Goal: Transaction & Acquisition: Obtain resource

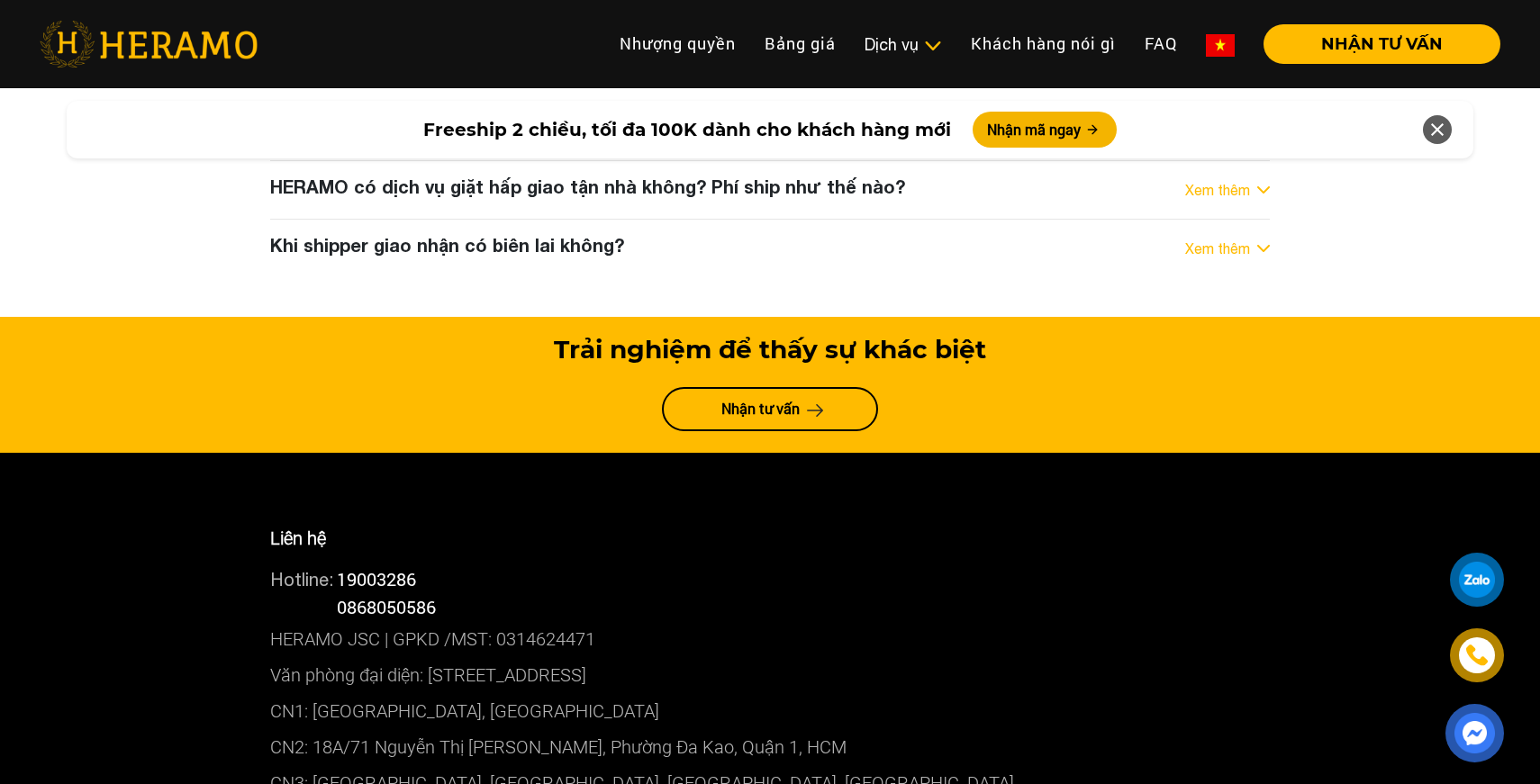
scroll to position [9562, 0]
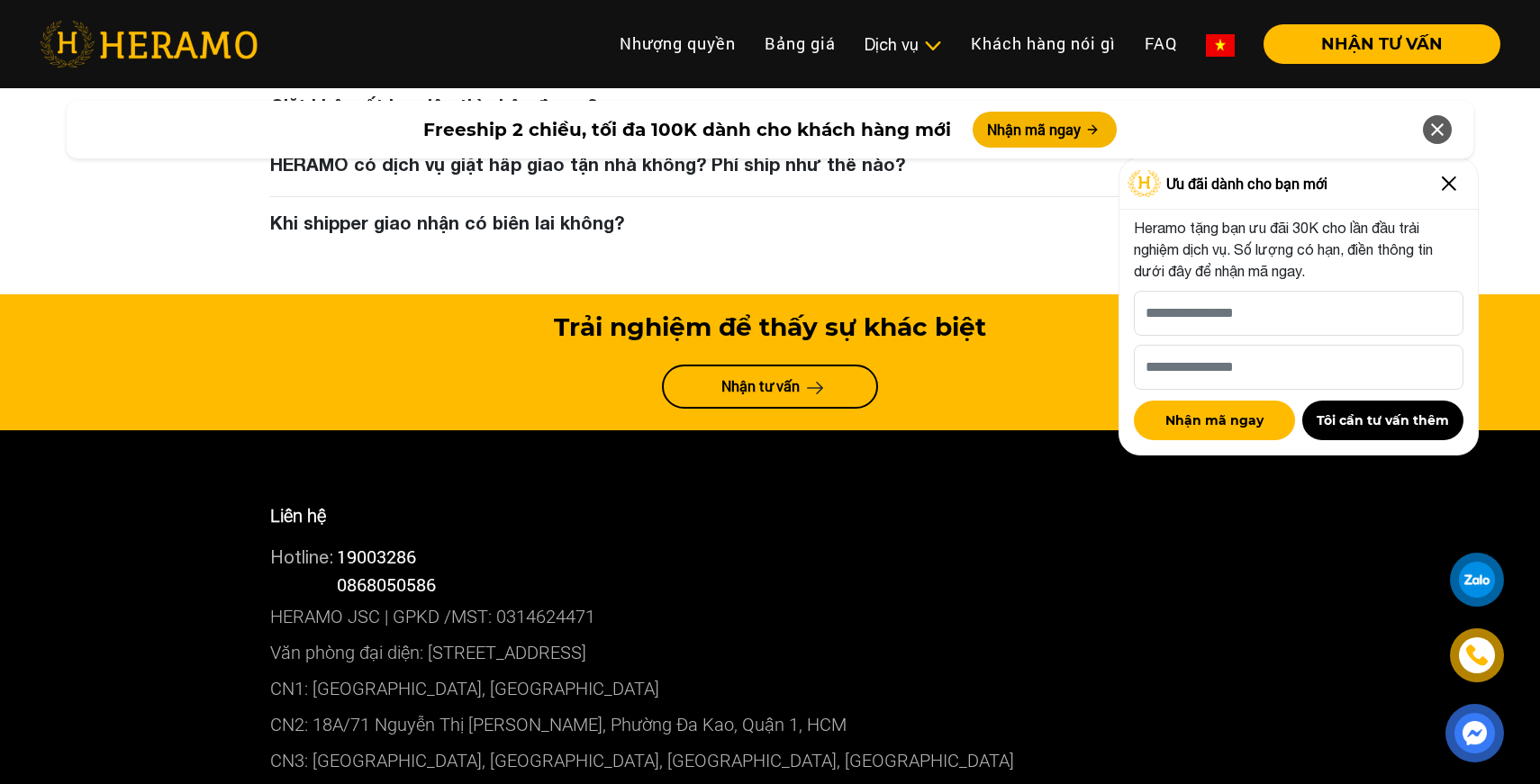
click at [1451, 191] on img at bounding box center [1449, 183] width 29 height 29
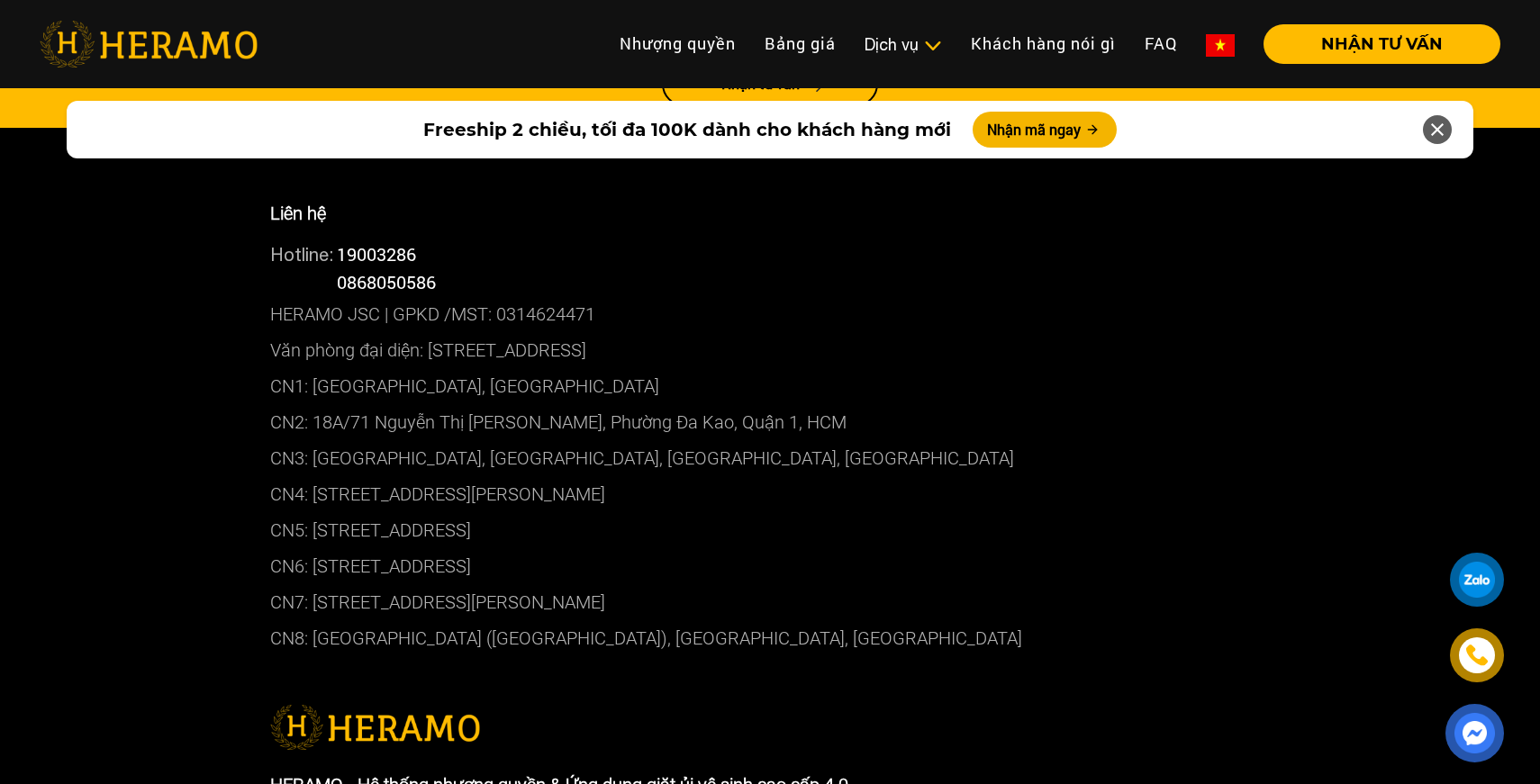
scroll to position [9699, 0]
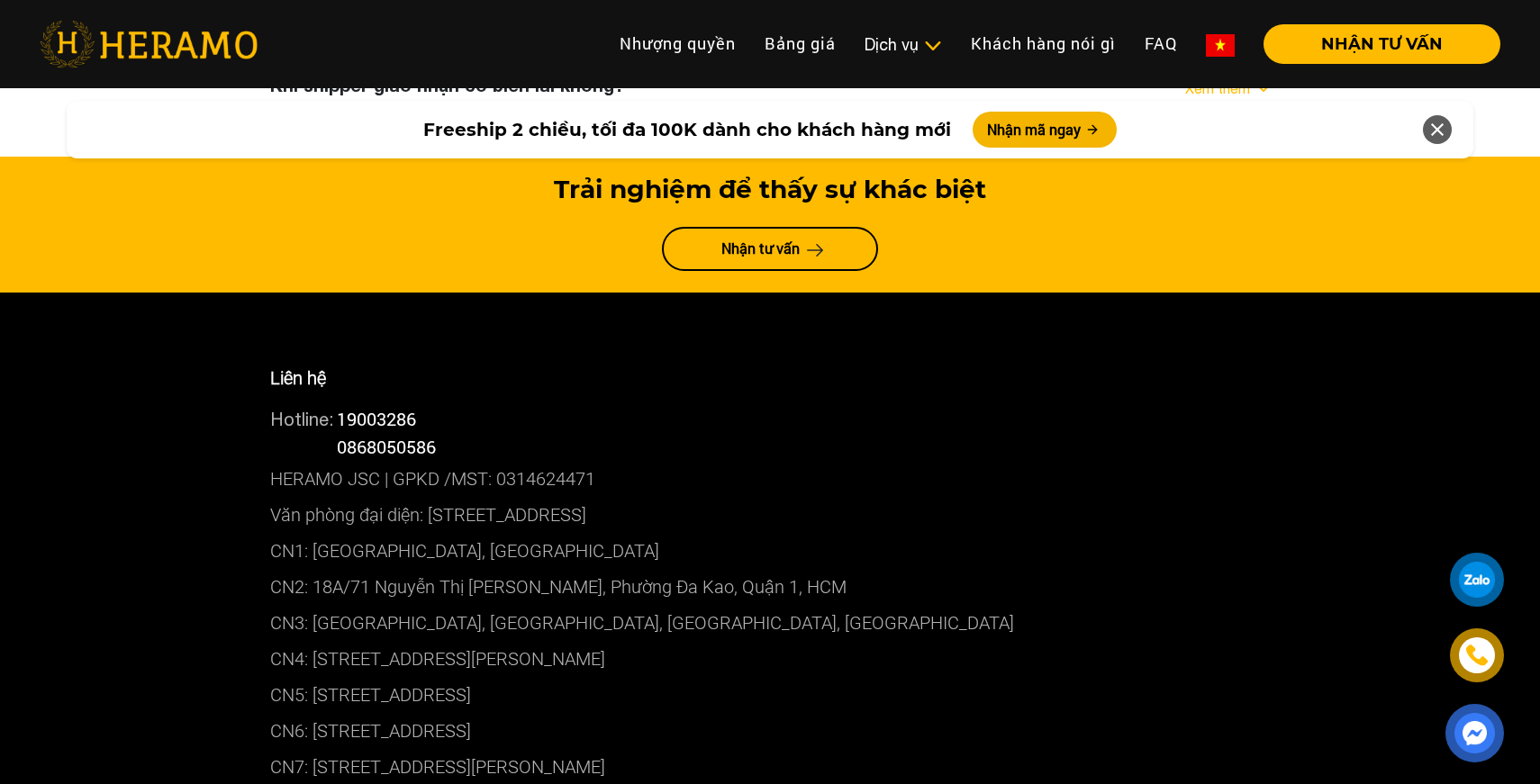
drag, startPoint x: 413, startPoint y: 325, endPoint x: 861, endPoint y: 349, distance: 448.6
click at [861, 497] on p "Văn phòng đại diện: [STREET_ADDRESS]" at bounding box center [770, 515] width 1000 height 36
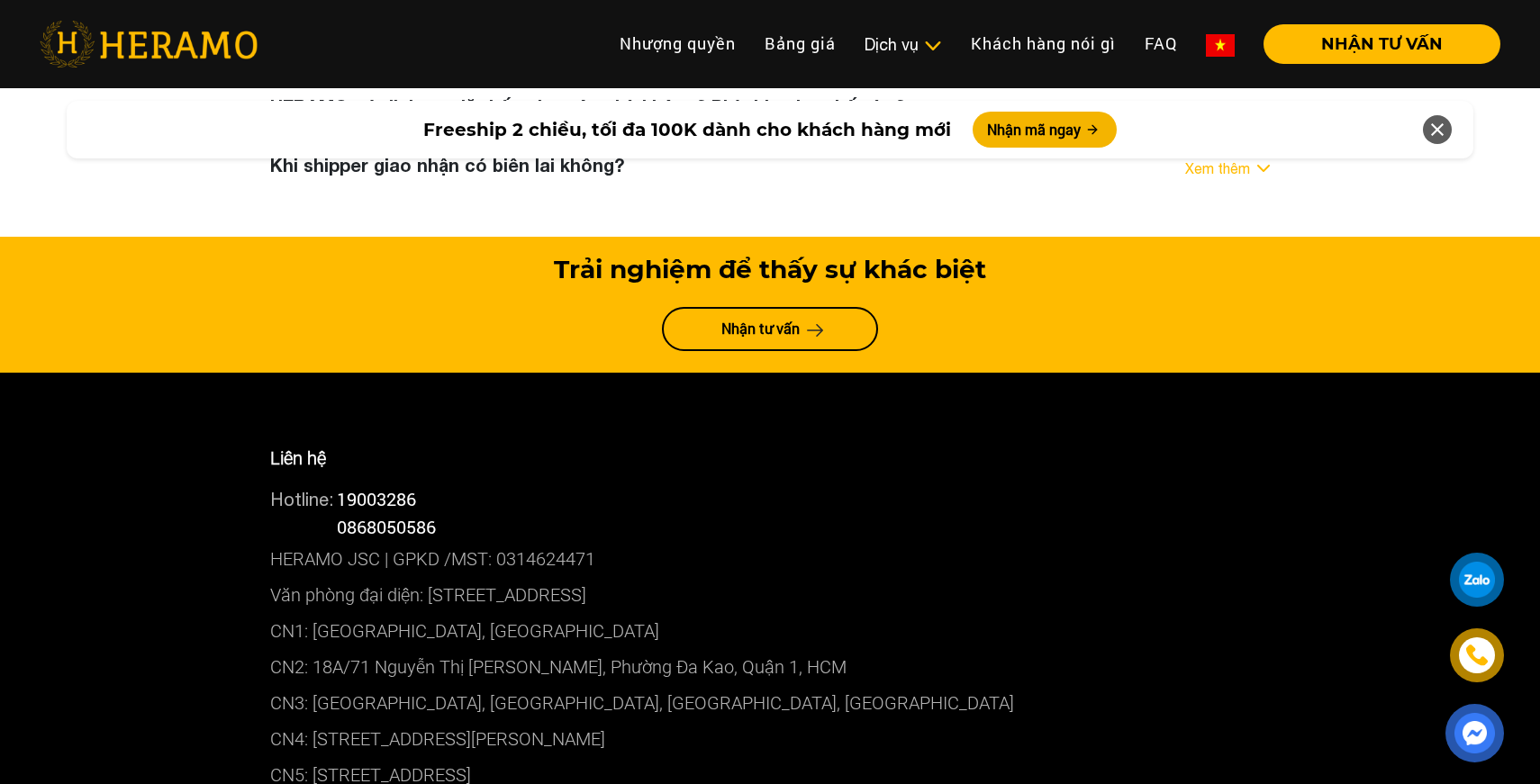
scroll to position [9517, 0]
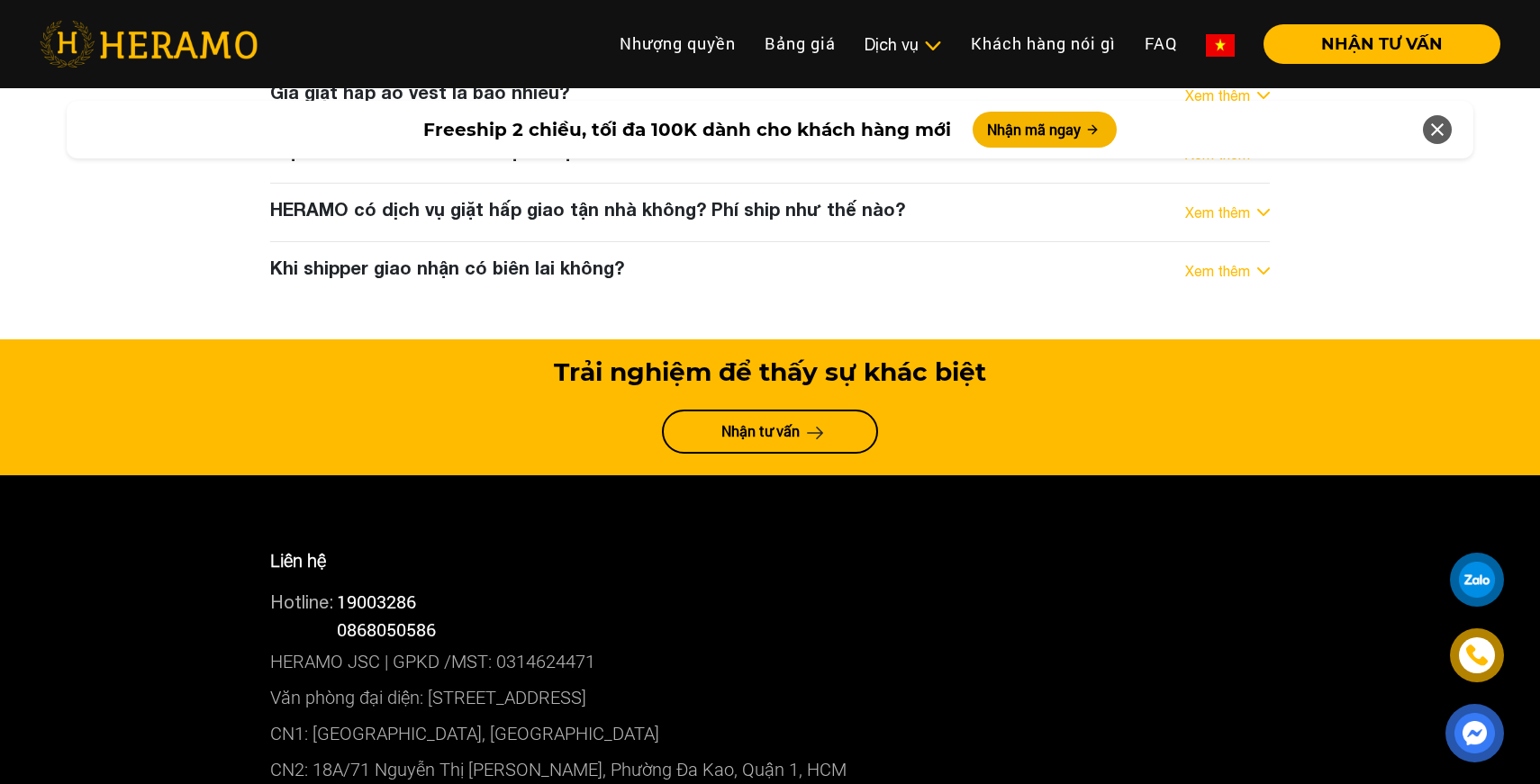
click at [586, 135] on span "Freeship 2 chiều, tối đa 100K dành cho khách hàng mới" at bounding box center [687, 129] width 528 height 27
click at [1025, 127] on button "Nhận mã ngay" at bounding box center [1044, 129] width 144 height 36
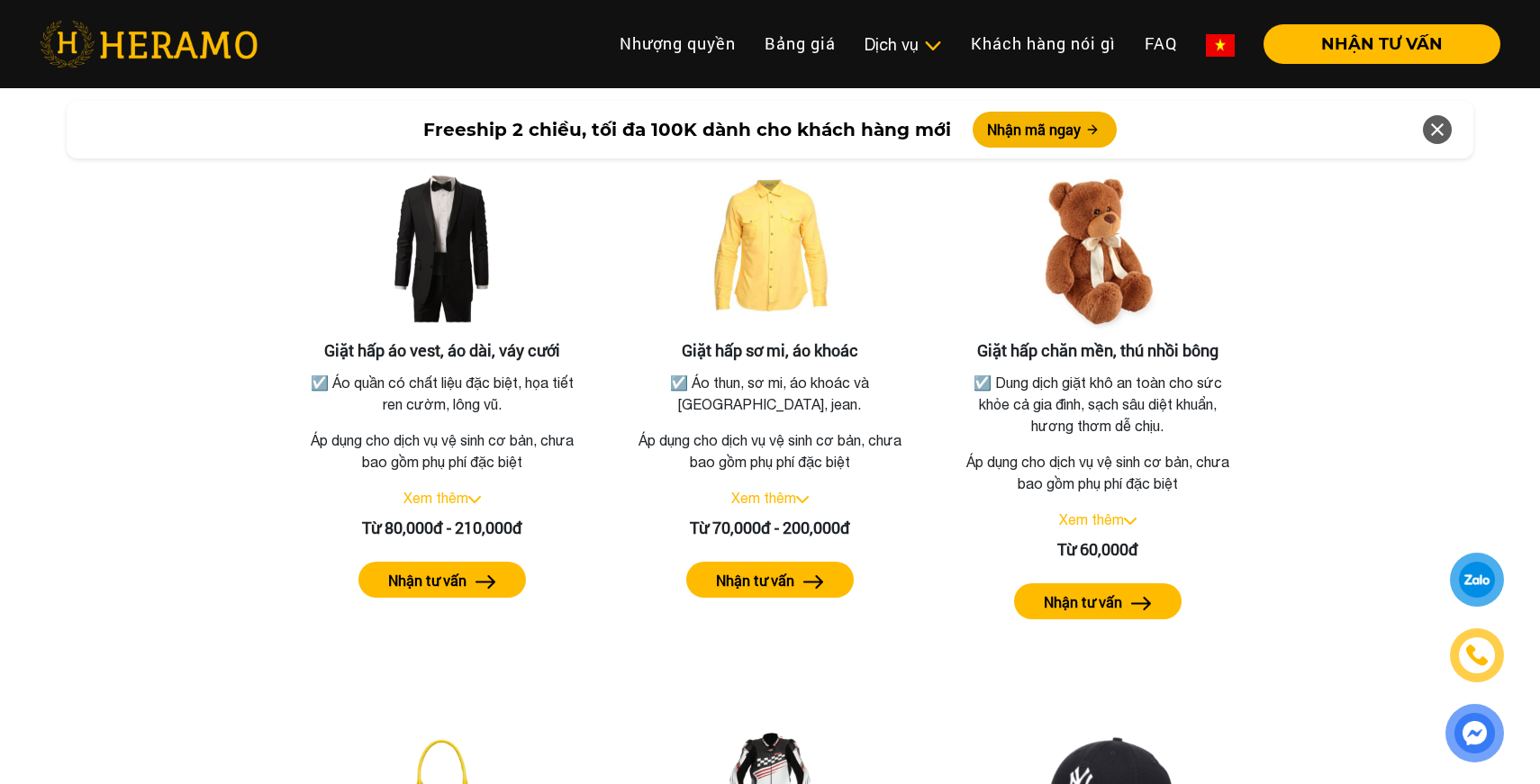
scroll to position [1831, 0]
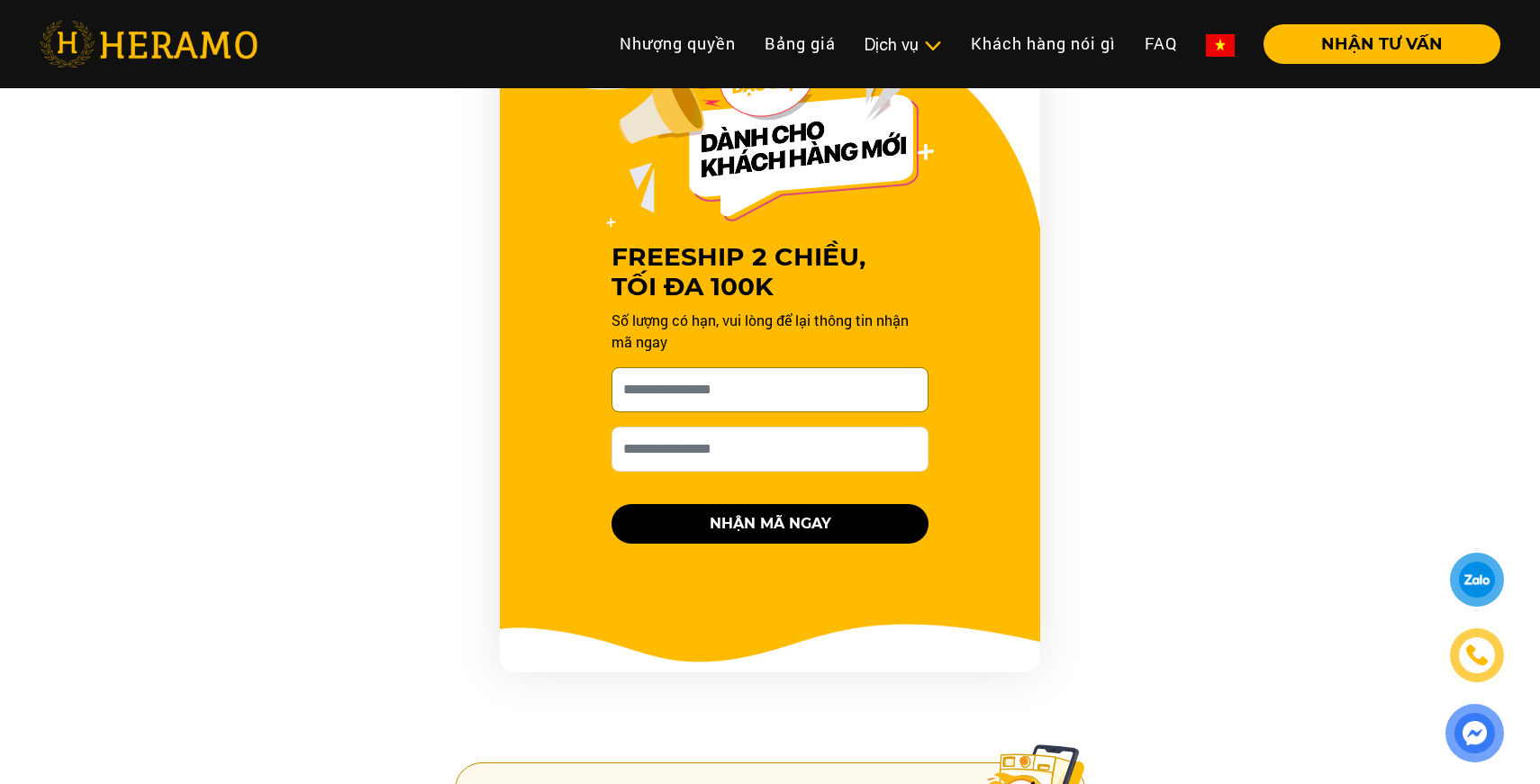
click at [701, 377] on input "[PERSON_NAME] xin tên của bạn nhé *" at bounding box center [770, 390] width 317 height 45
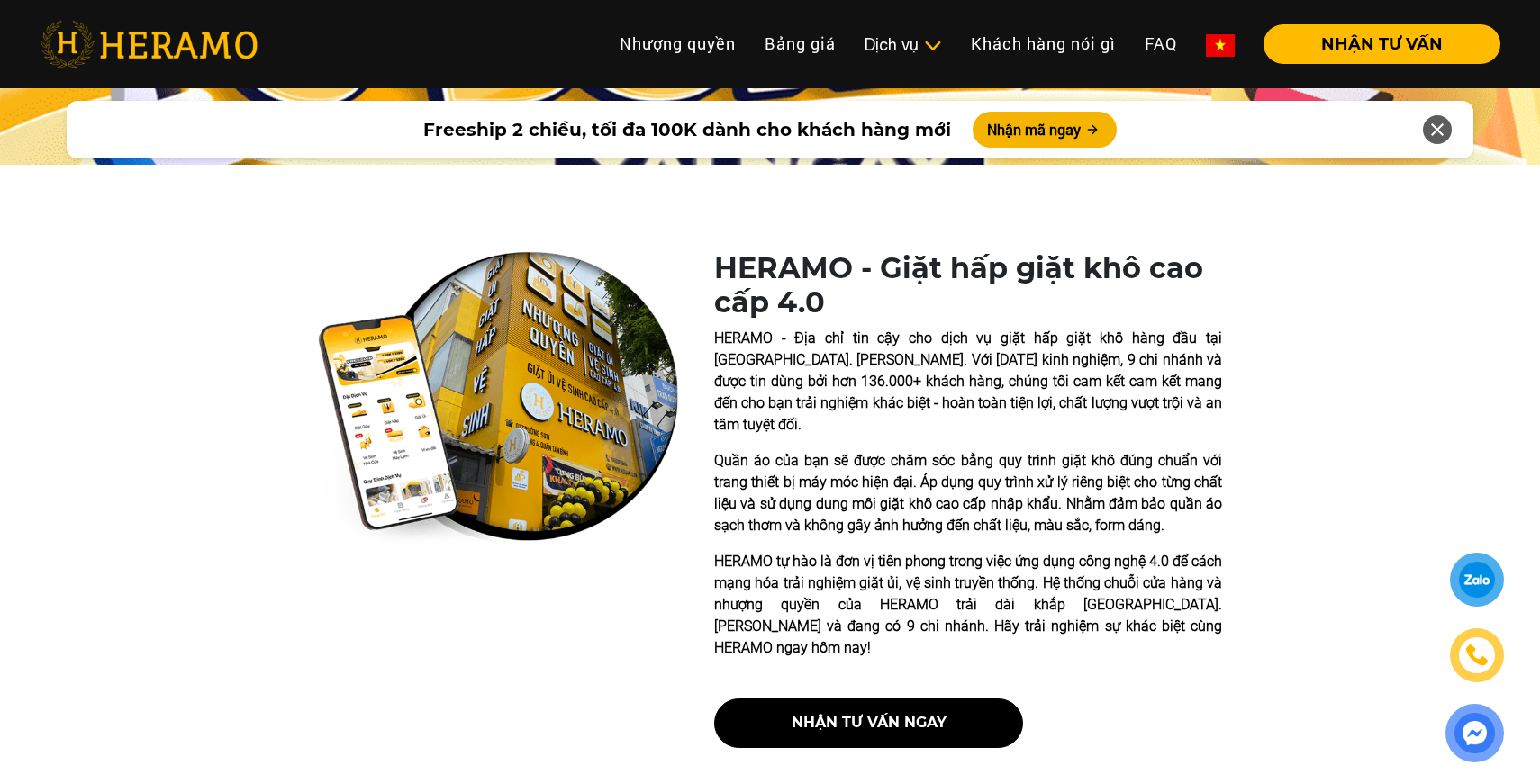
scroll to position [462, 0]
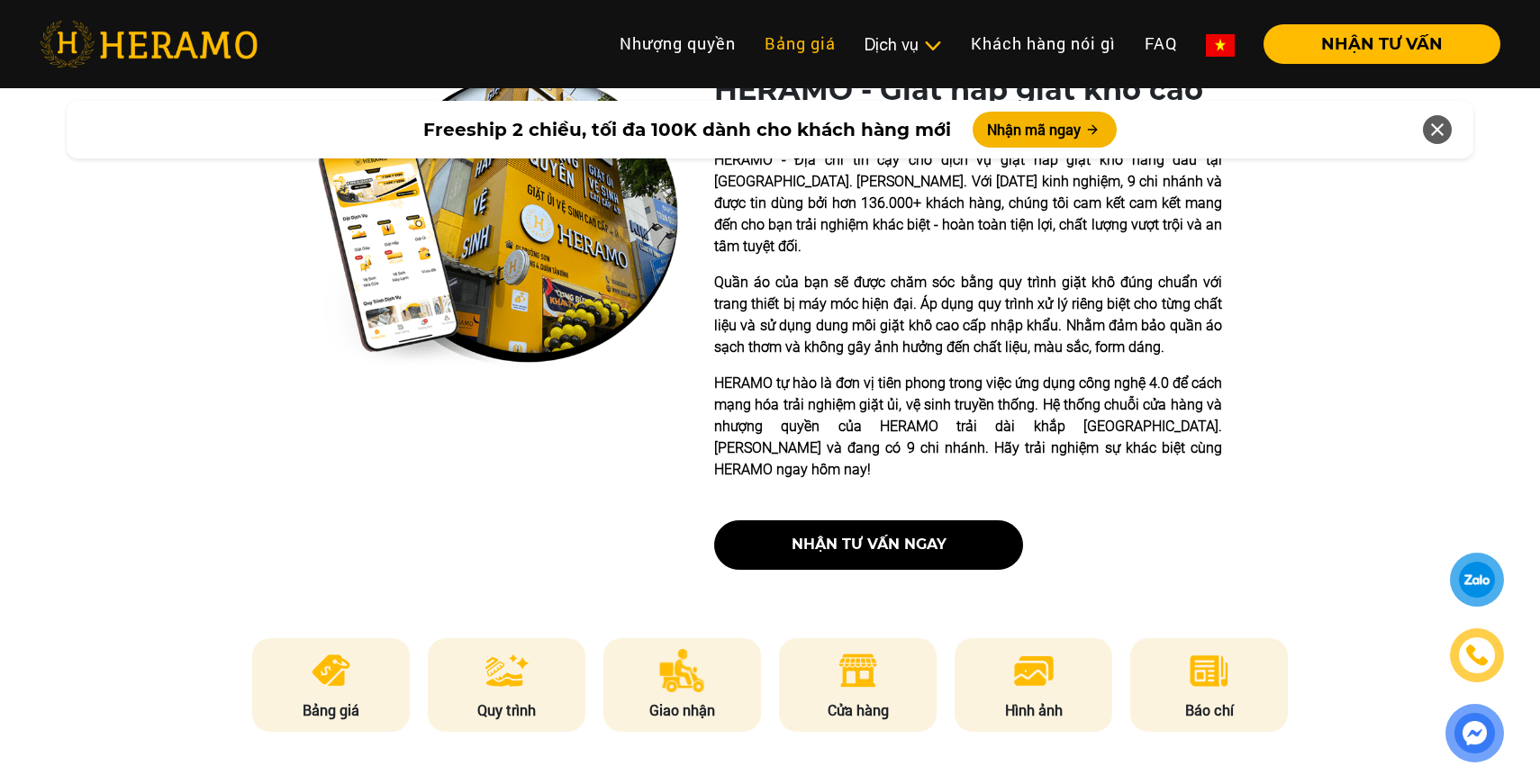
click at [824, 41] on link "Bảng giá" at bounding box center [800, 44] width 100 height 39
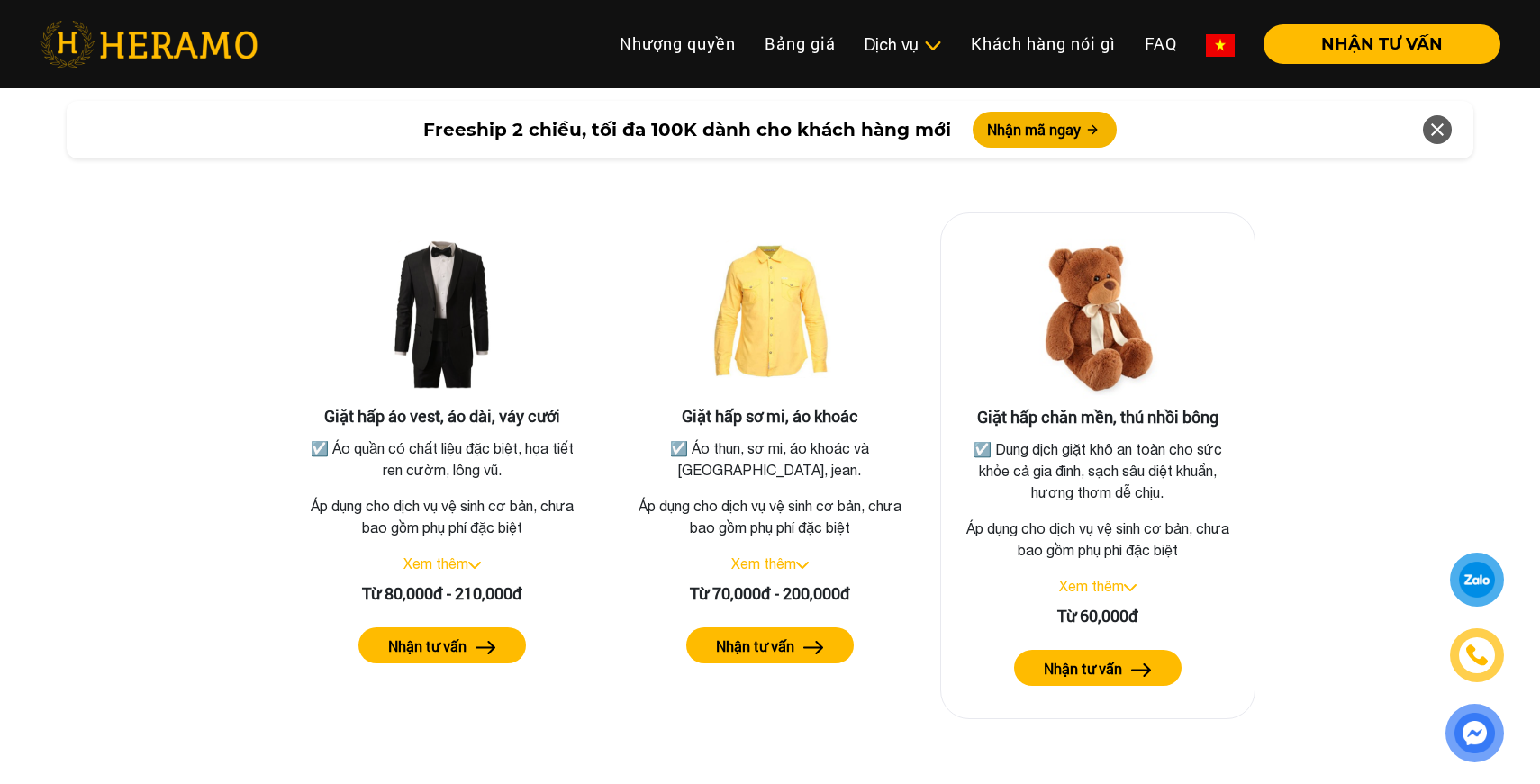
click at [1101, 578] on link "Xem thêm" at bounding box center [1092, 585] width 65 height 16
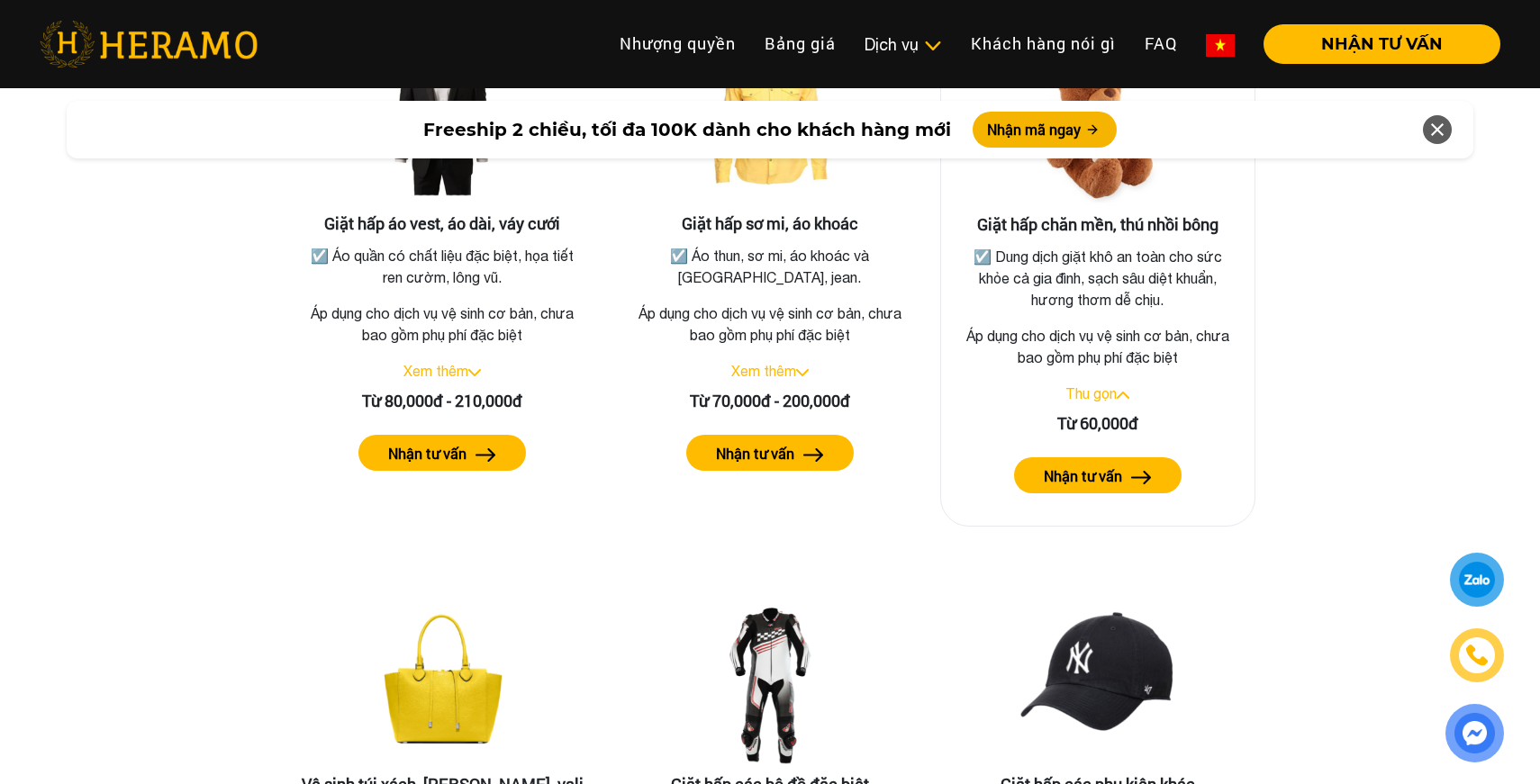
scroll to position [3420, 0]
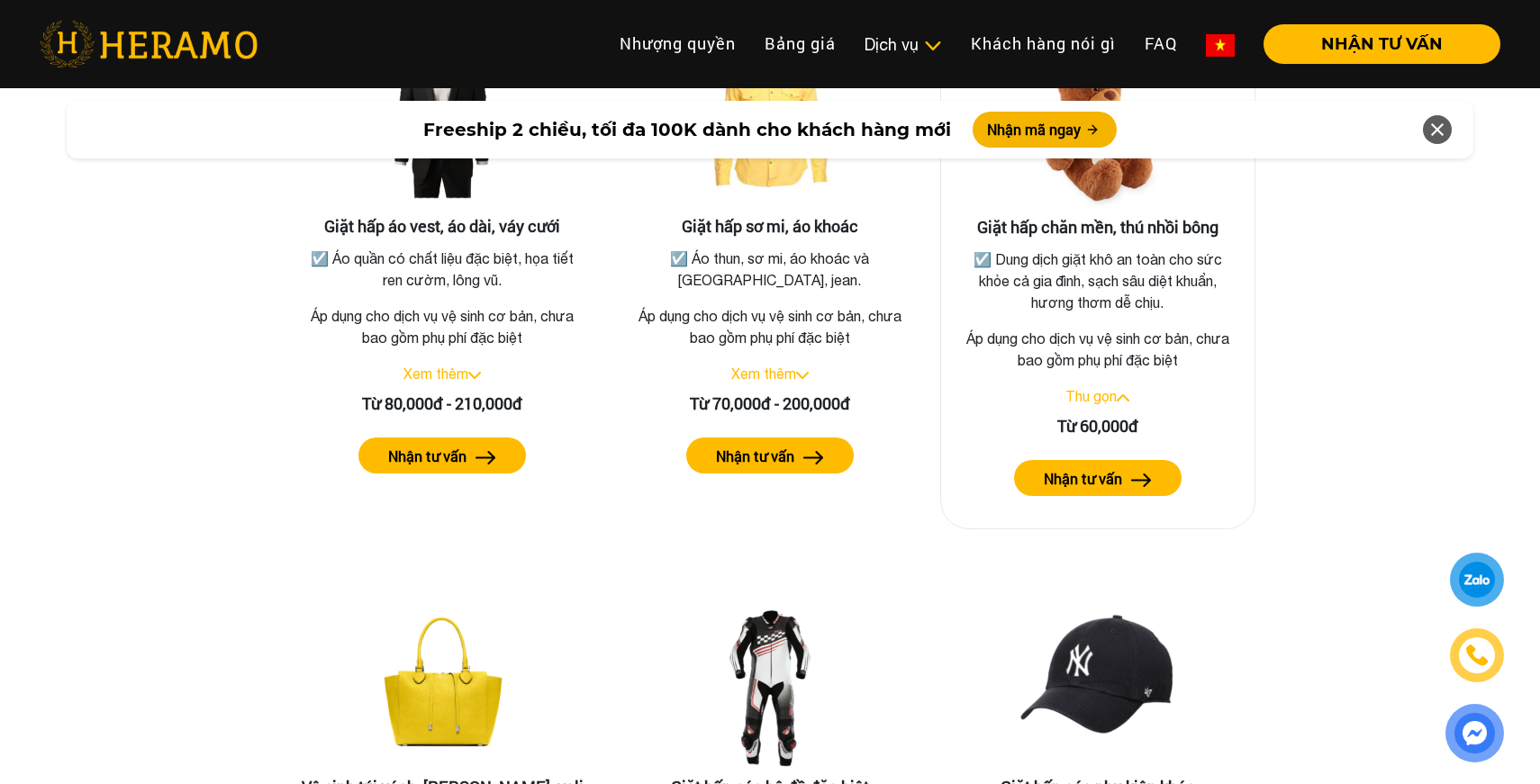
click at [1112, 328] on p "Áp dụng cho dịch vụ vệ sinh cơ bản, chưa bao gồm phụ phí đặc biệt" at bounding box center [1098, 349] width 285 height 44
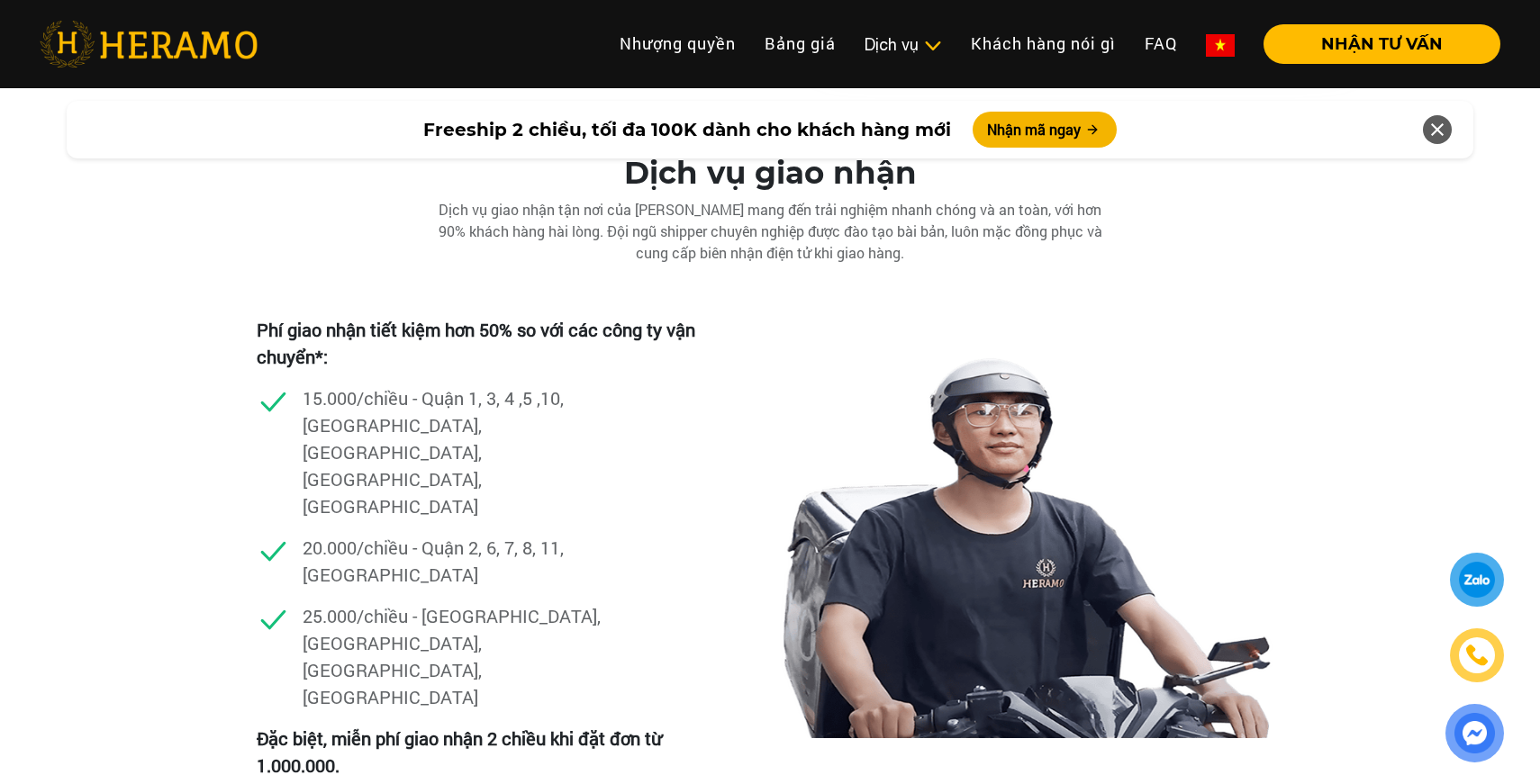
scroll to position [5022, 0]
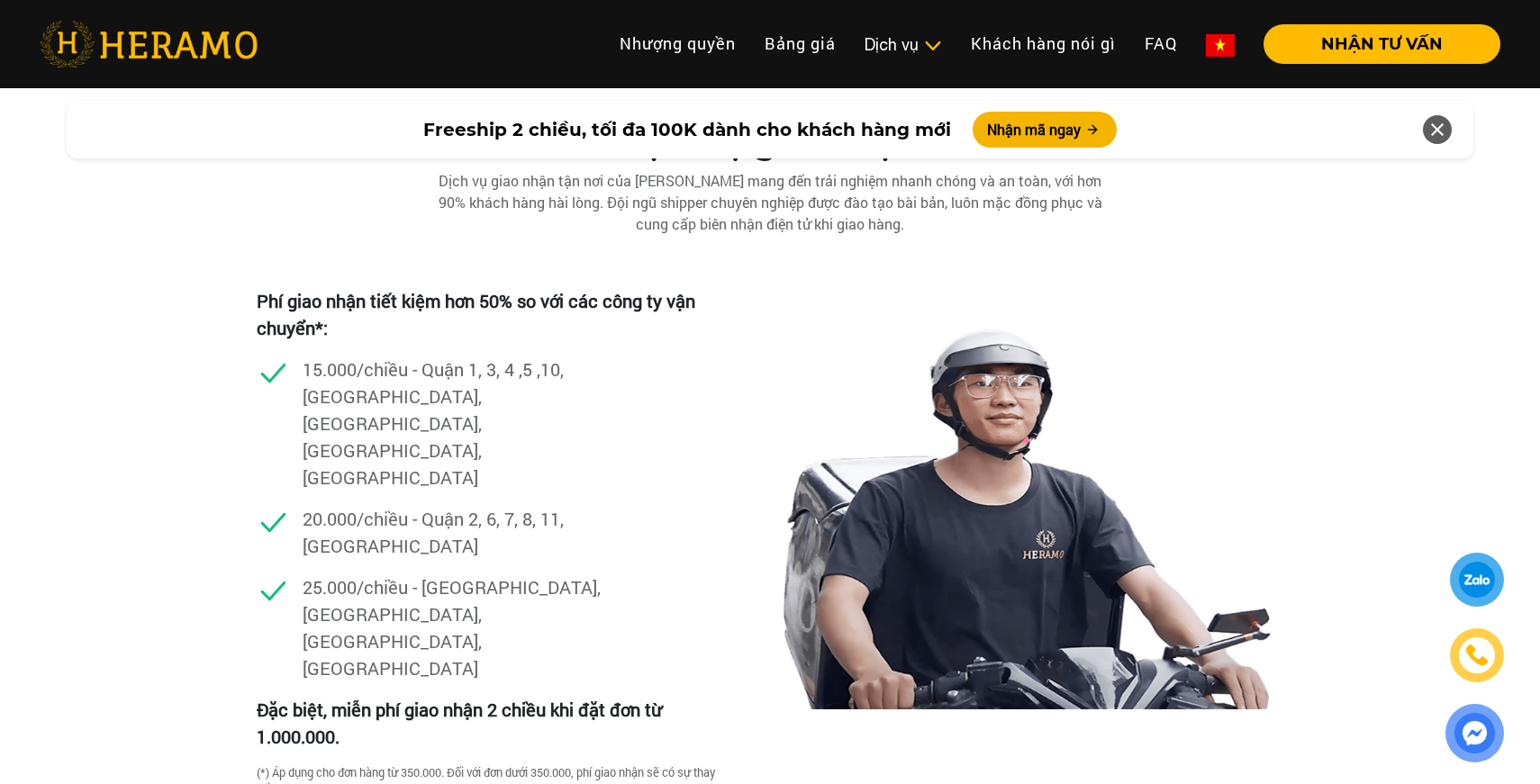
click at [1104, 357] on img at bounding box center [1027, 490] width 513 height 439
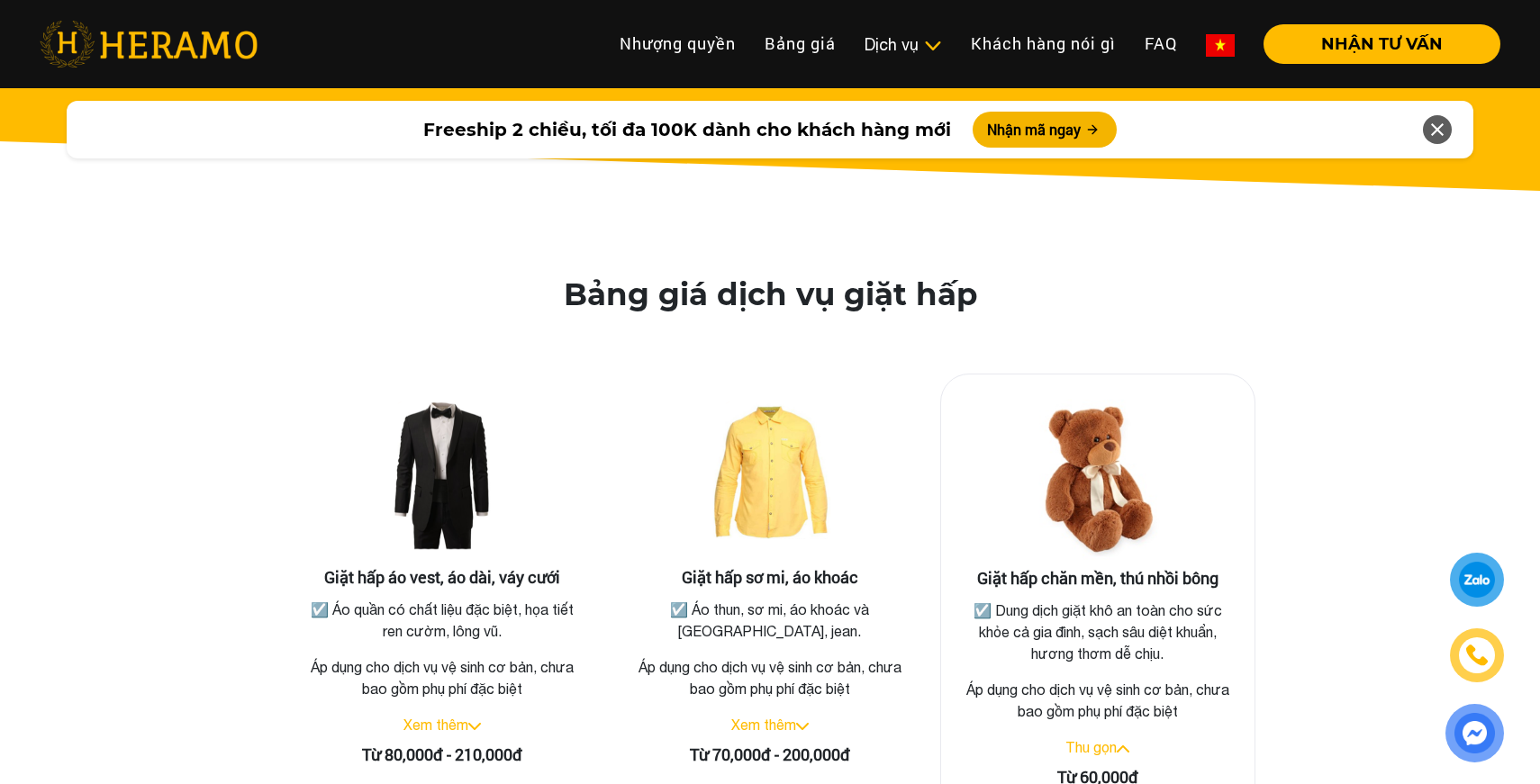
scroll to position [3297, 0]
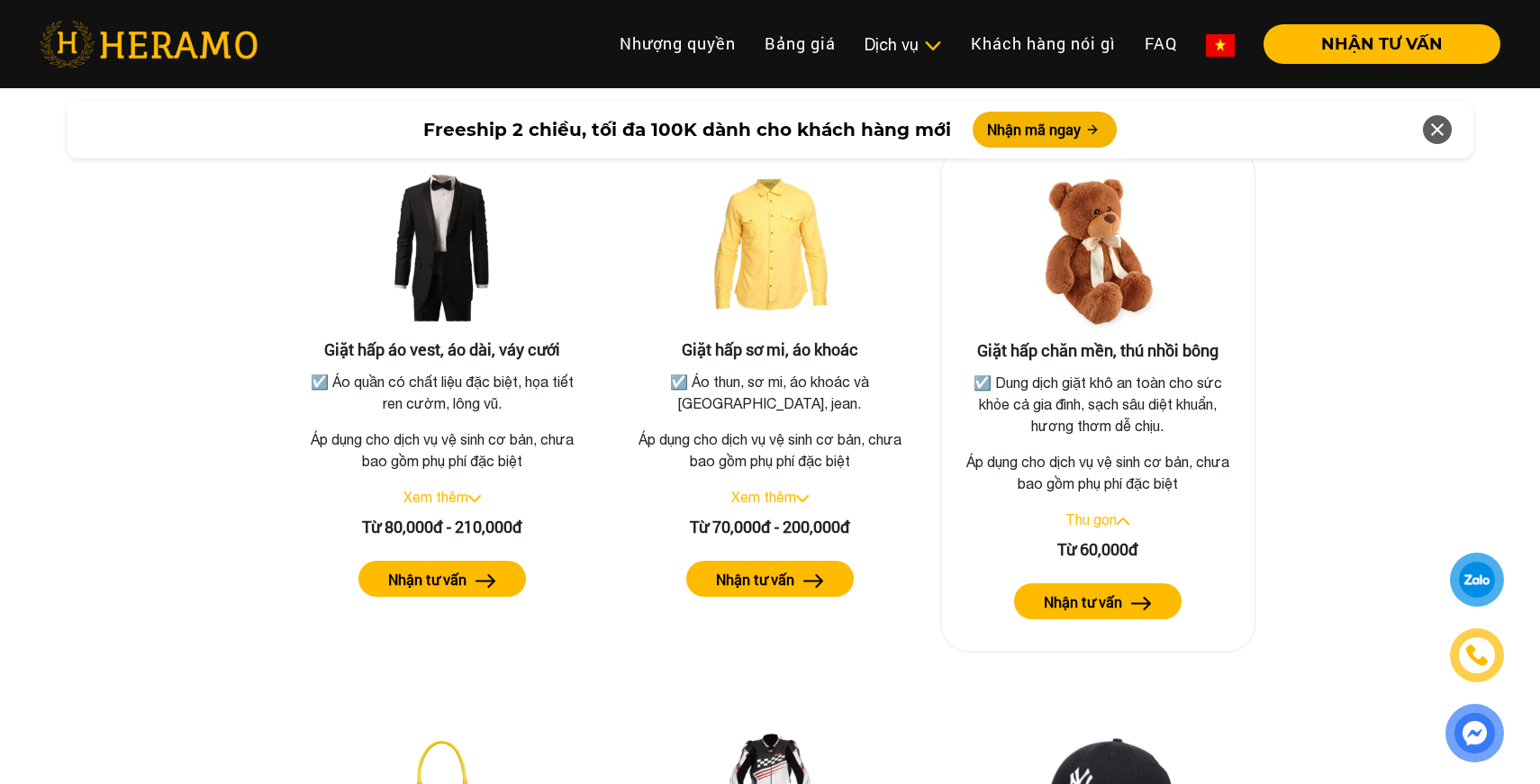
click at [1146, 286] on img at bounding box center [1098, 251] width 180 height 180
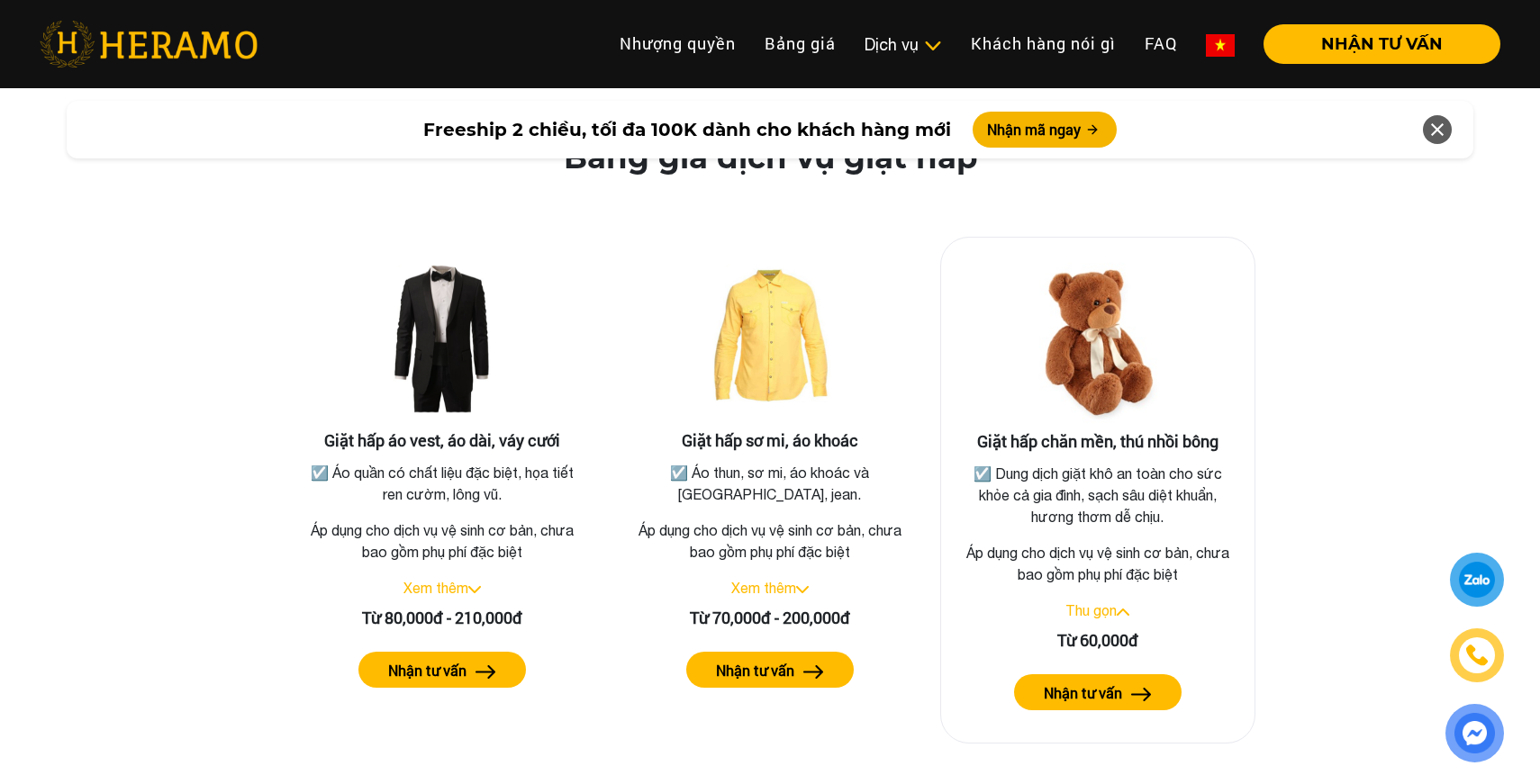
scroll to position [3205, 0]
click at [1163, 366] on img at bounding box center [1098, 343] width 180 height 180
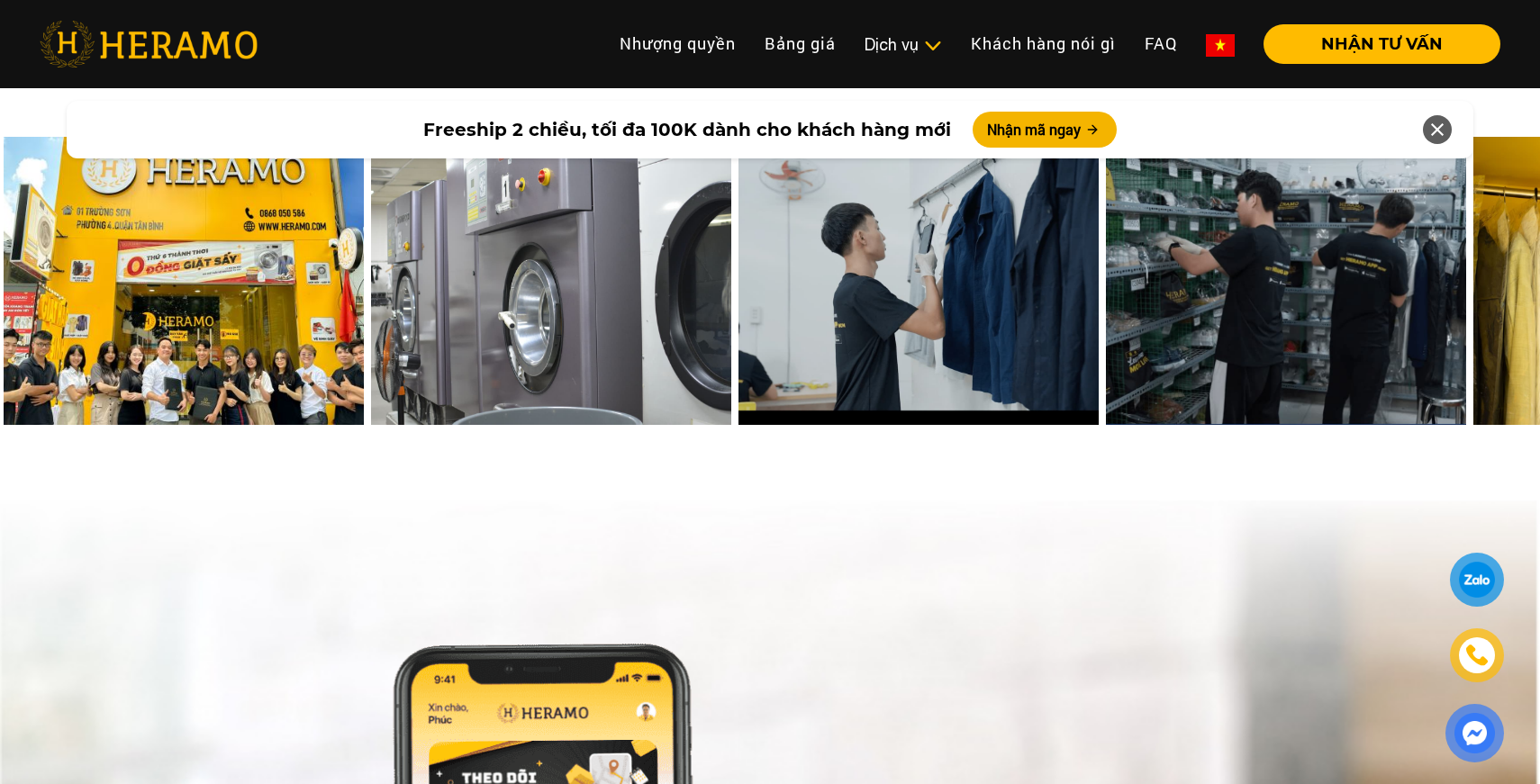
scroll to position [7079, 0]
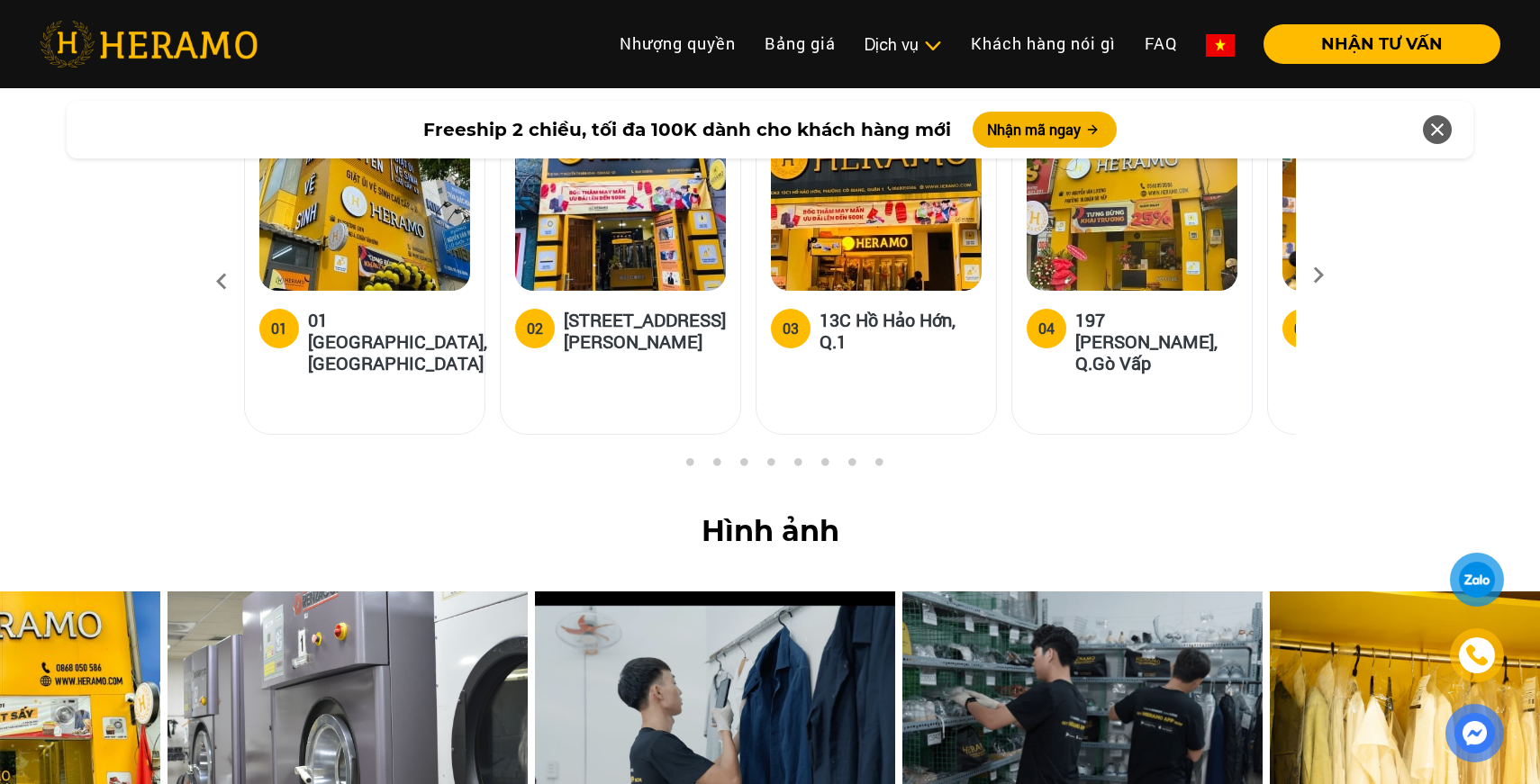
drag, startPoint x: 1210, startPoint y: 489, endPoint x: 925, endPoint y: 490, distance: 285.0
click at [925, 592] on img at bounding box center [1082, 736] width 360 height 289
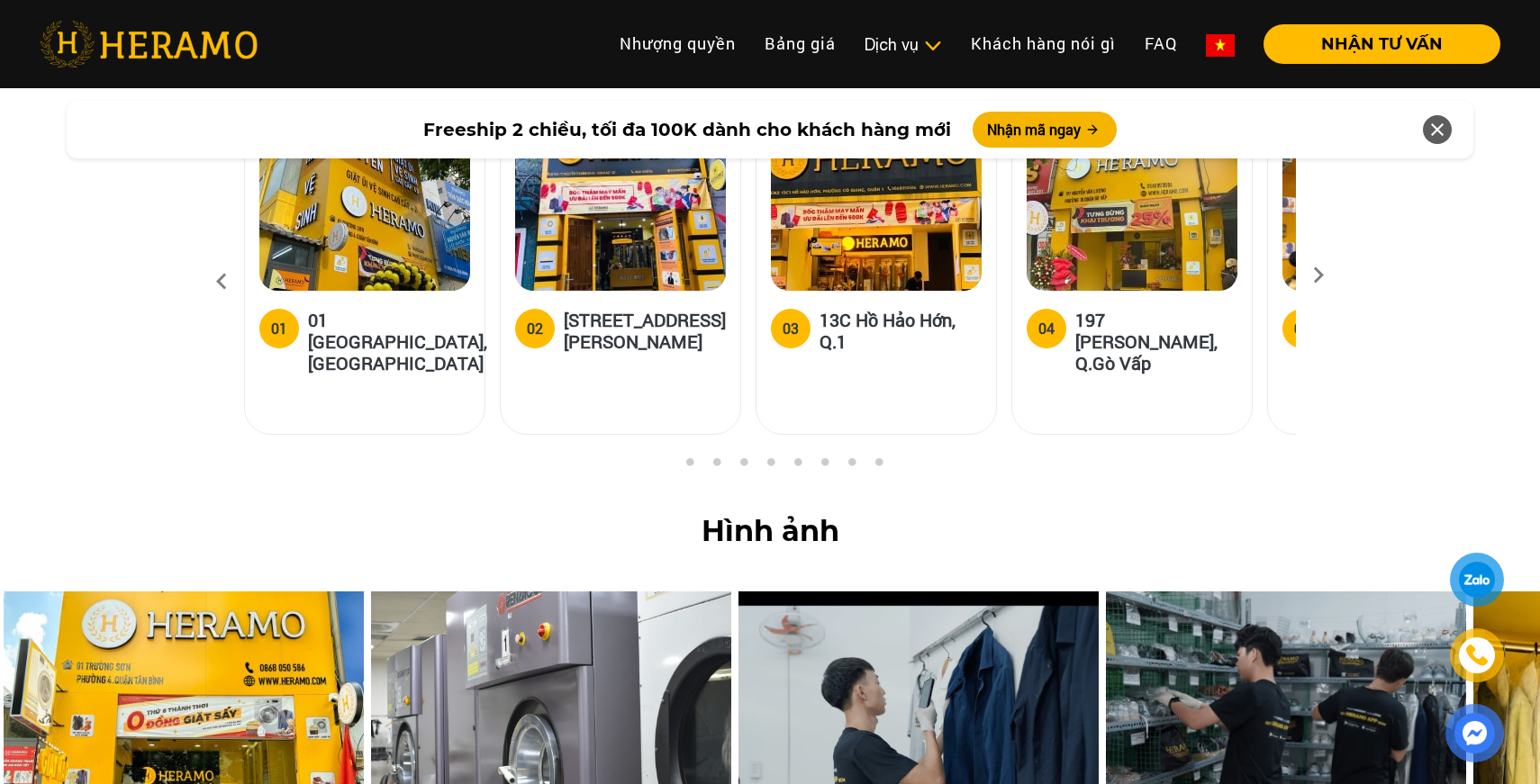
drag, startPoint x: 1201, startPoint y: 533, endPoint x: 338, endPoint y: 583, distance: 864.4
click at [1106, 592] on img at bounding box center [1287, 736] width 360 height 289
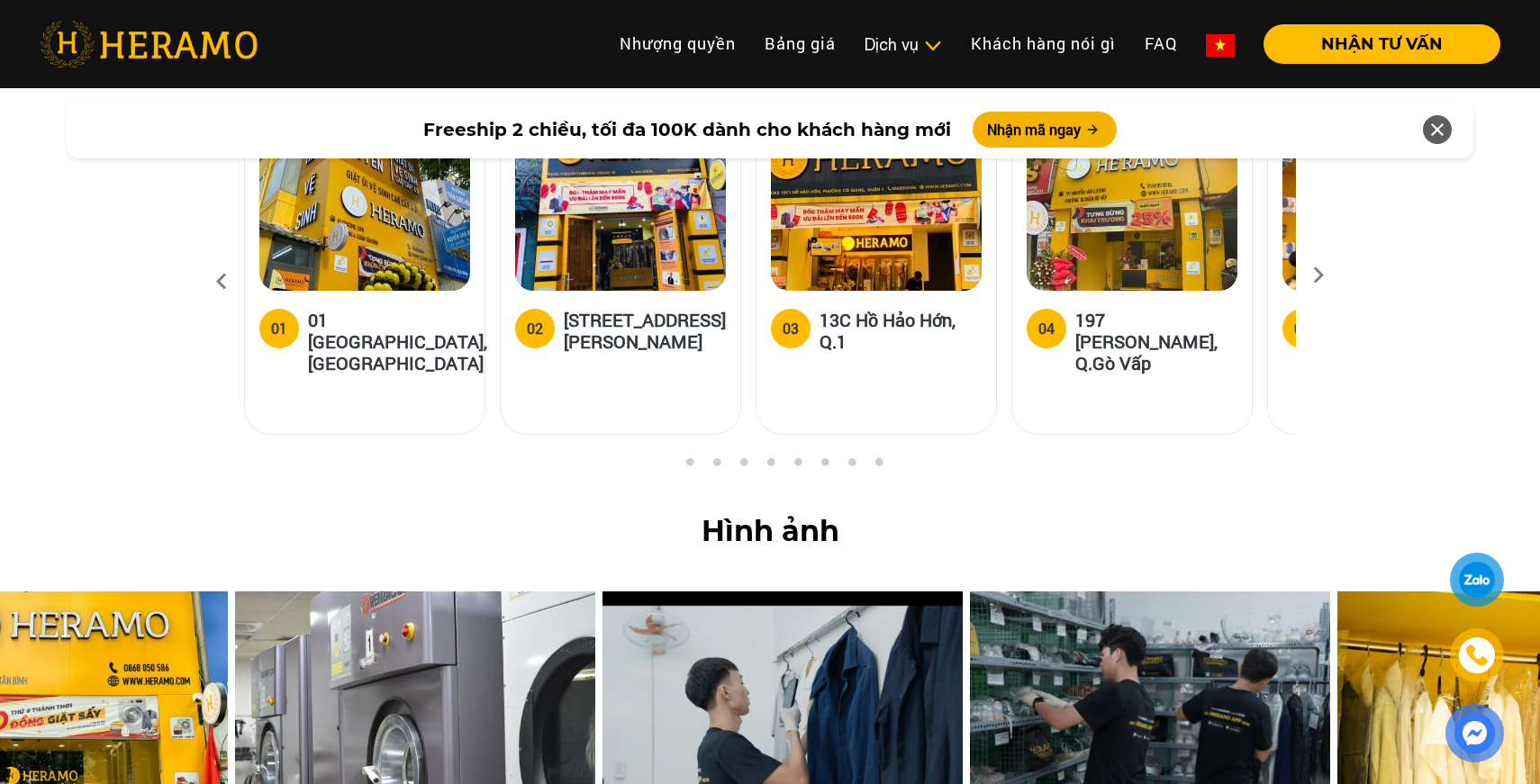
drag, startPoint x: 338, startPoint y: 583, endPoint x: 847, endPoint y: 592, distance: 509.1
click at [595, 592] on img at bounding box center [415, 736] width 360 height 289
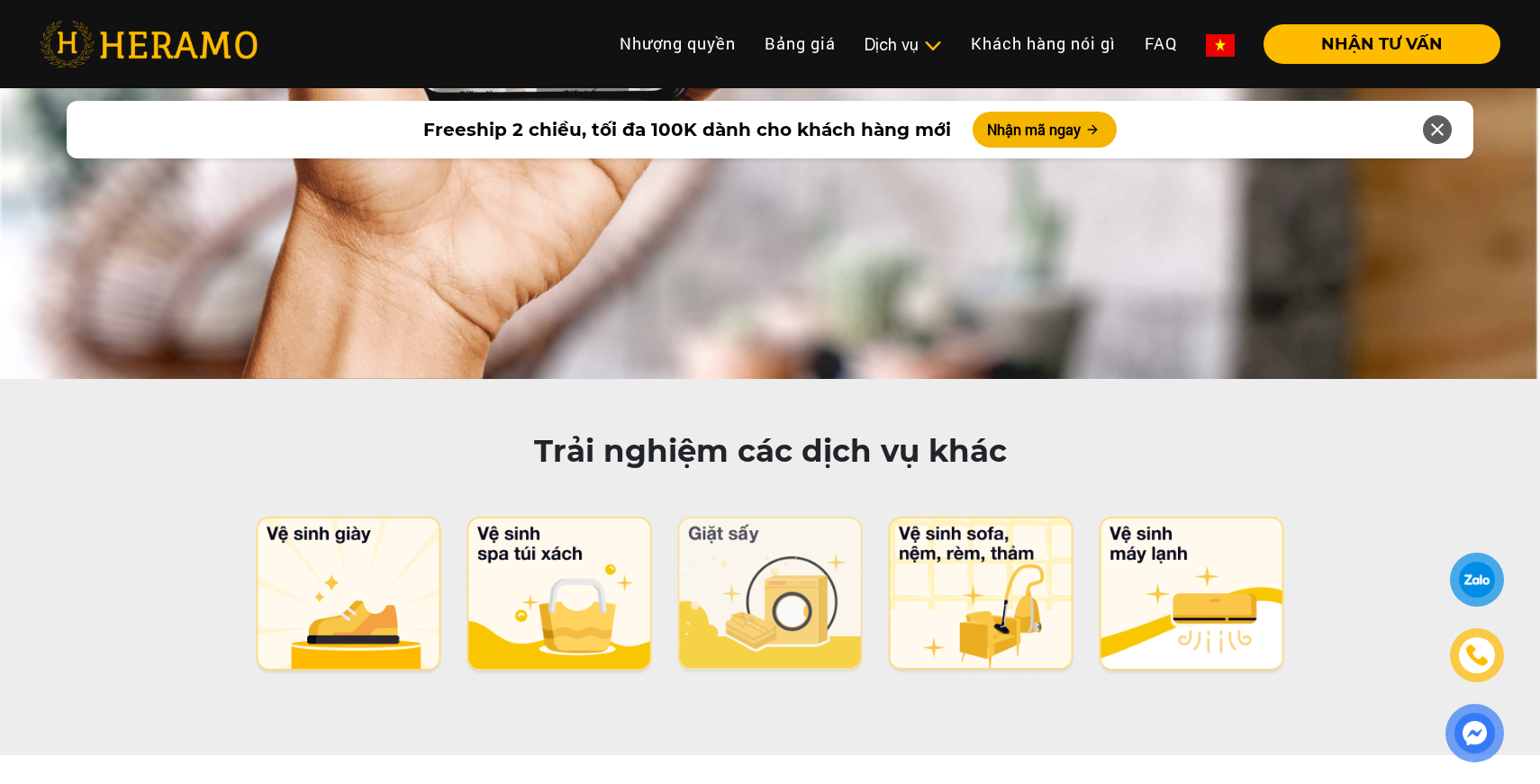
scroll to position [8843, 0]
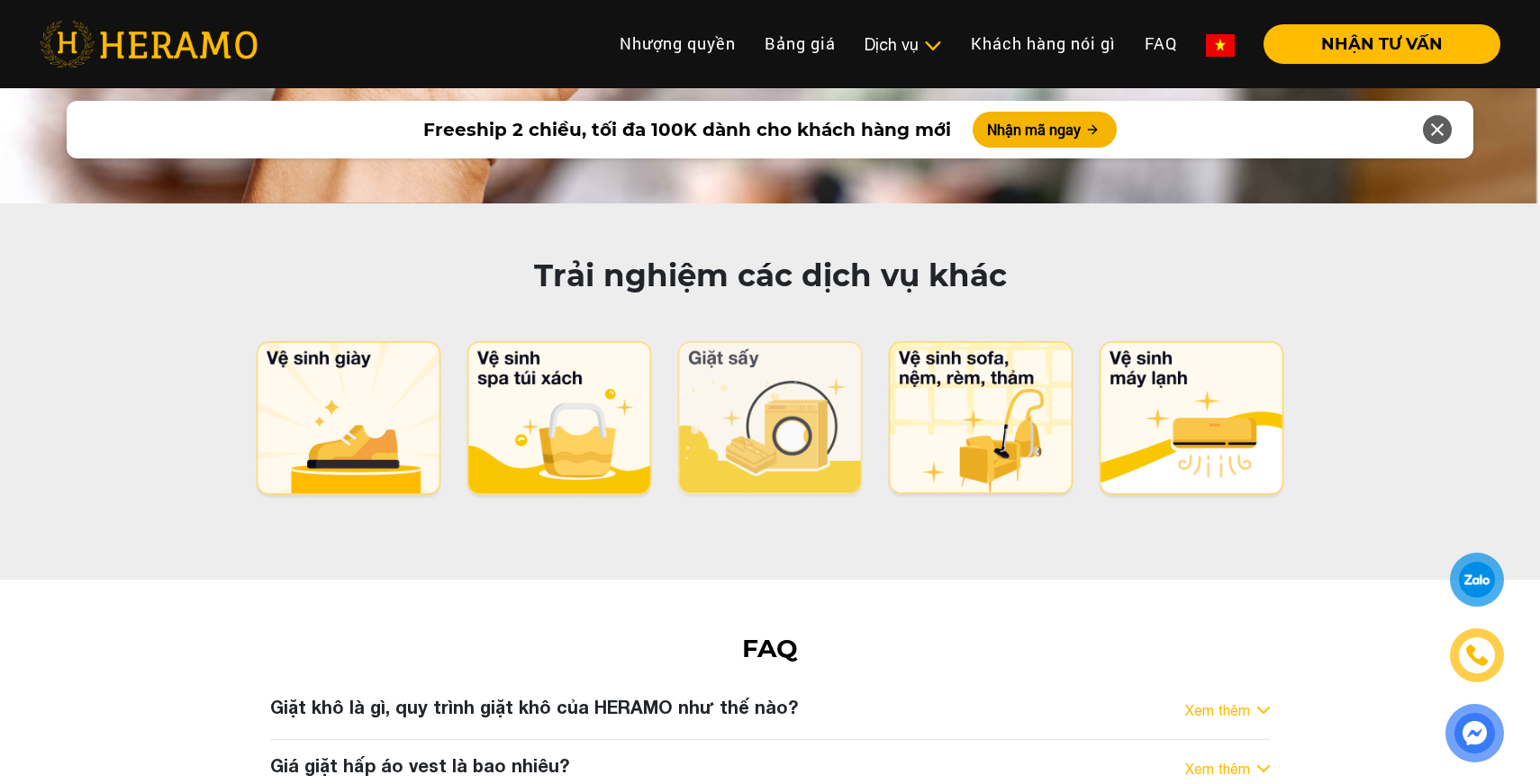
click at [769, 341] on img at bounding box center [770, 420] width 190 height 159
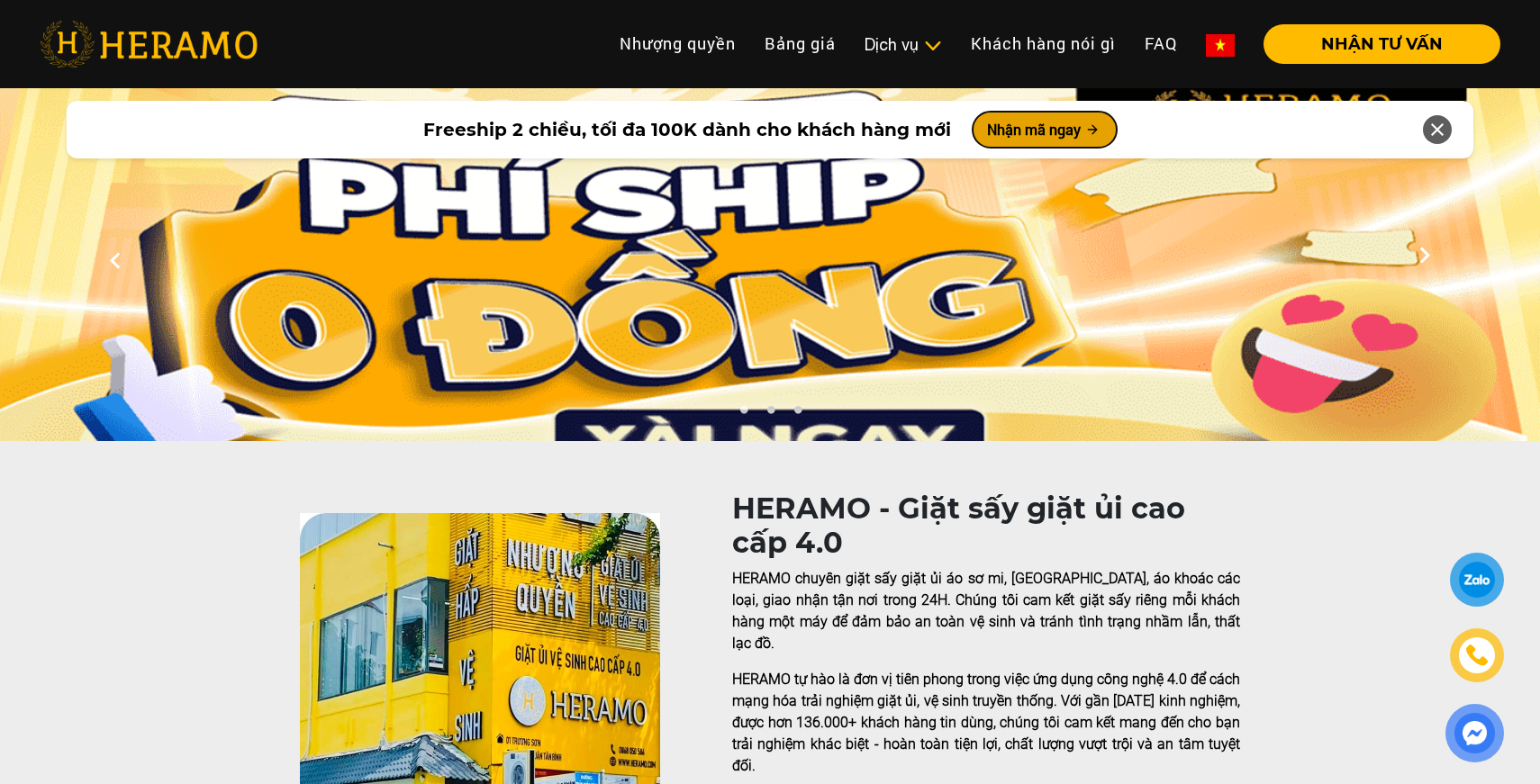
click at [1013, 126] on button "Nhận mã ngay" at bounding box center [1044, 129] width 144 height 36
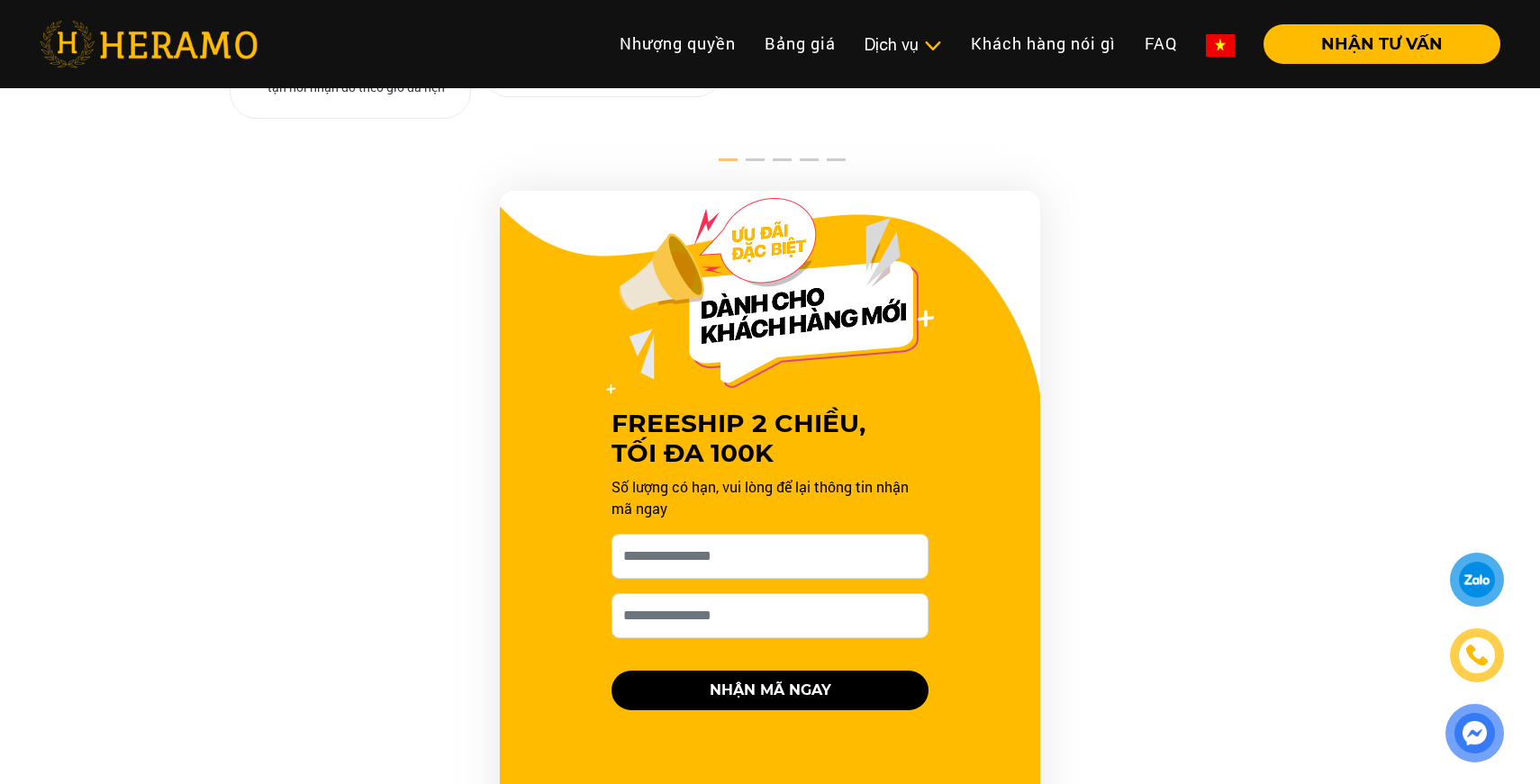
scroll to position [1391, 0]
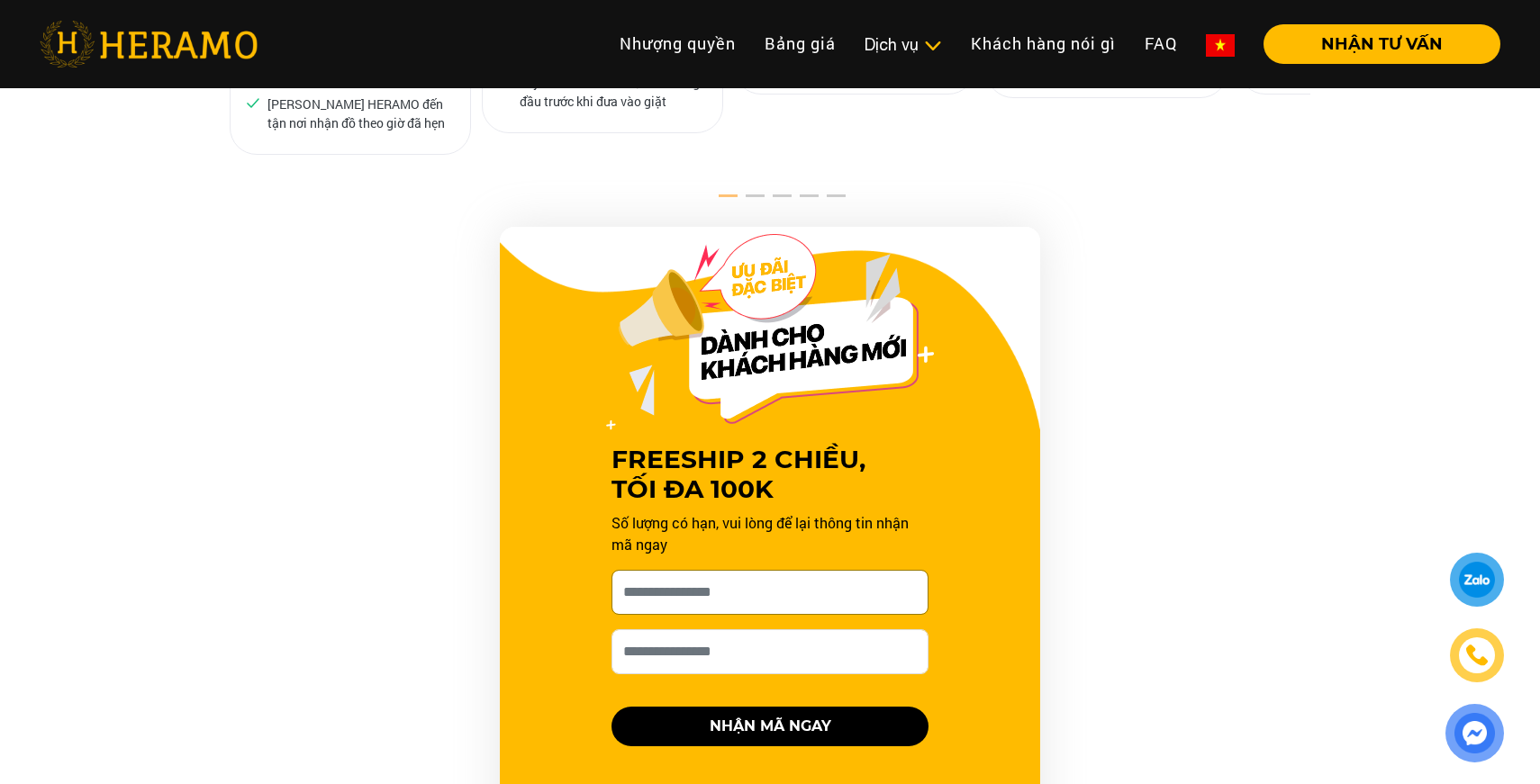
click at [782, 570] on input "[PERSON_NAME] xin tên của bạn nhé *" at bounding box center [770, 592] width 317 height 45
type input "**********"
click at [670, 570] on input "**********" at bounding box center [770, 592] width 317 height 45
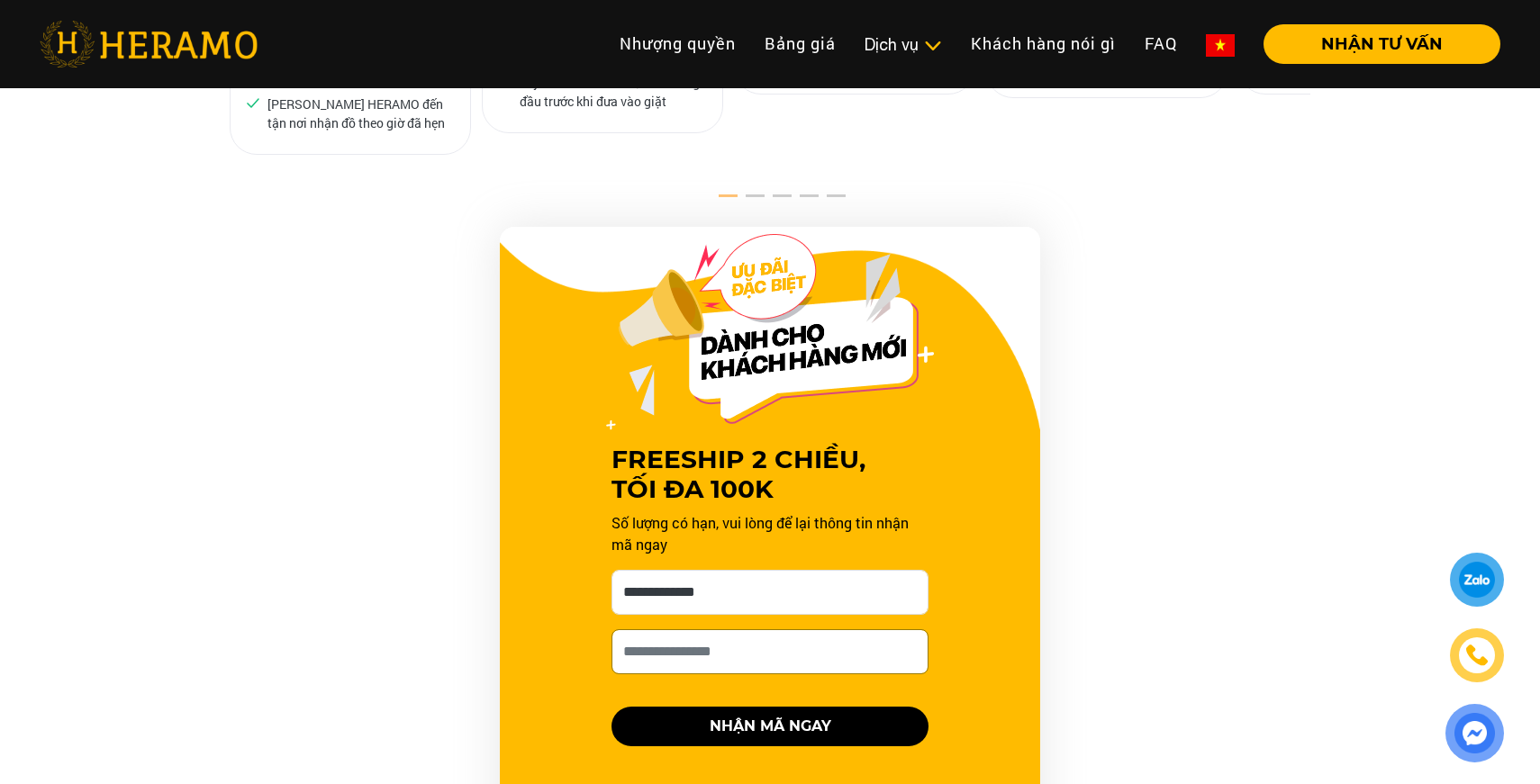
click at [670, 629] on input "Số điện thoại HERAMO có thể liên hệ là *" at bounding box center [770, 651] width 317 height 45
type input "**********"
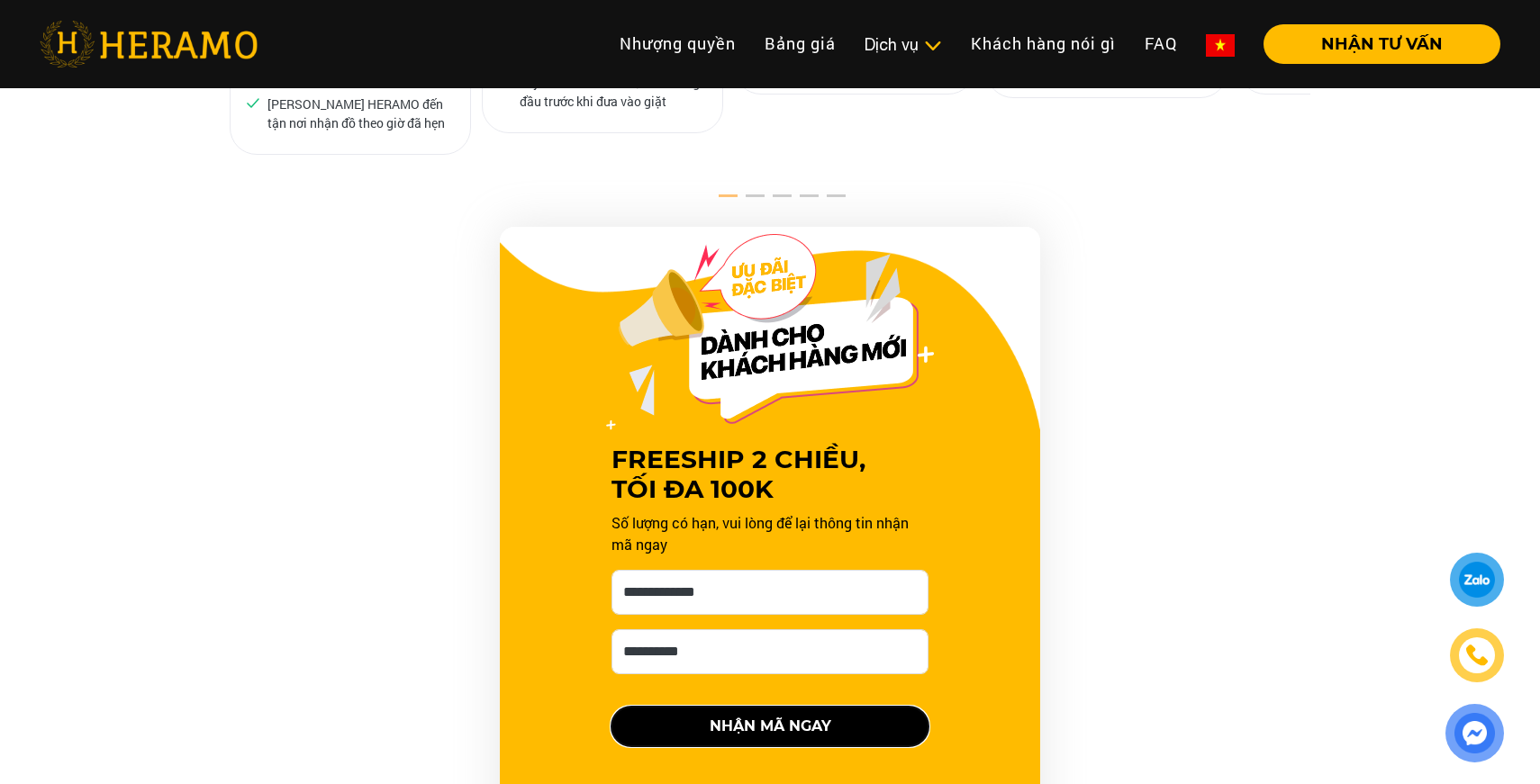
click at [716, 707] on button "NHẬN MÃ NGAY" at bounding box center [770, 726] width 317 height 40
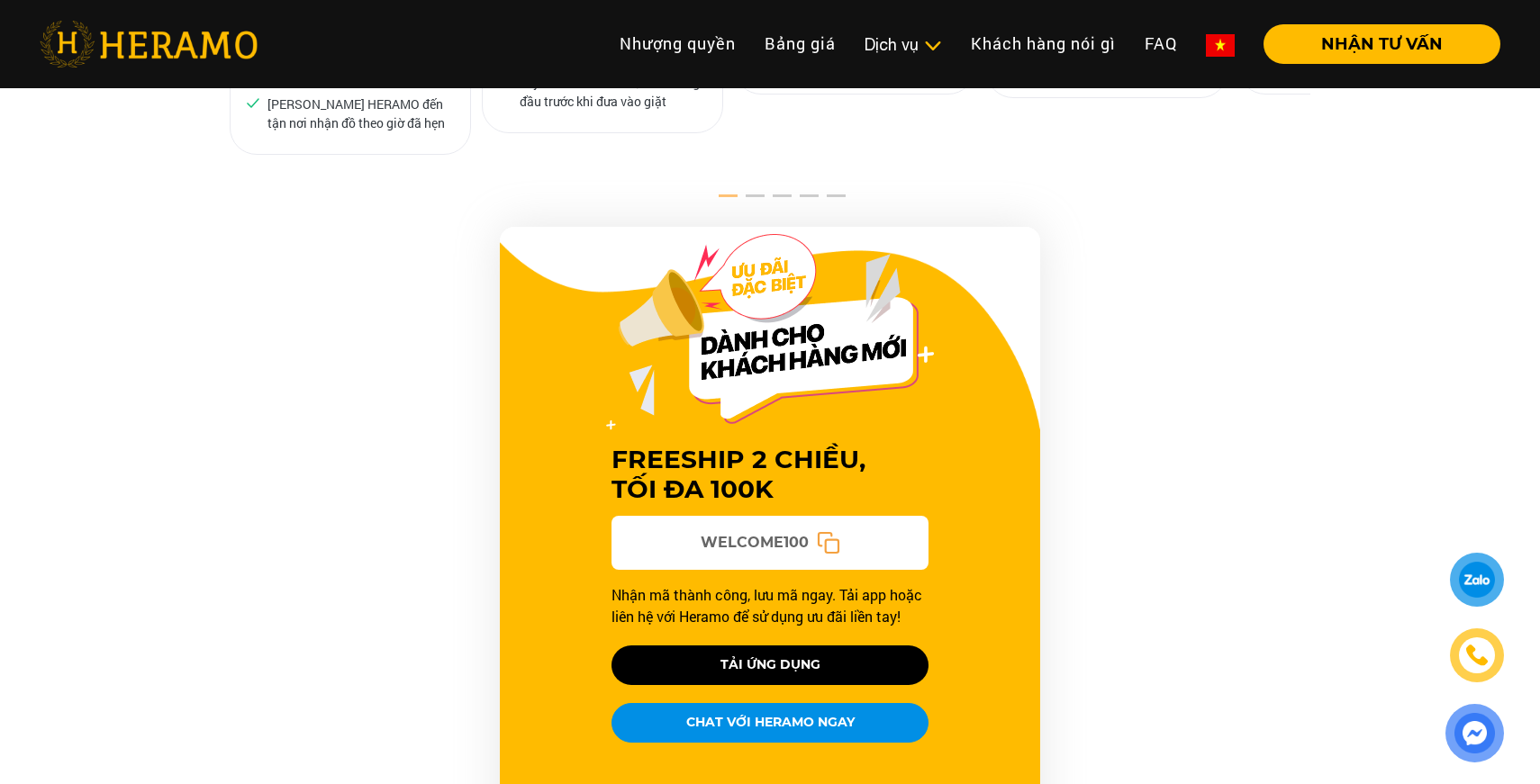
click at [823, 532] on icon at bounding box center [828, 543] width 23 height 23
click at [783, 703] on button "CHAT VỚI HERAMO NGAY" at bounding box center [770, 723] width 317 height 40
click at [1036, 625] on div "FREESHIP 2 CHIỀU, TỐI ĐA 100K WELCOME100 Nhận mã thành công, lưu mã ngay. Tải a…" at bounding box center [770, 551] width 540 height 649
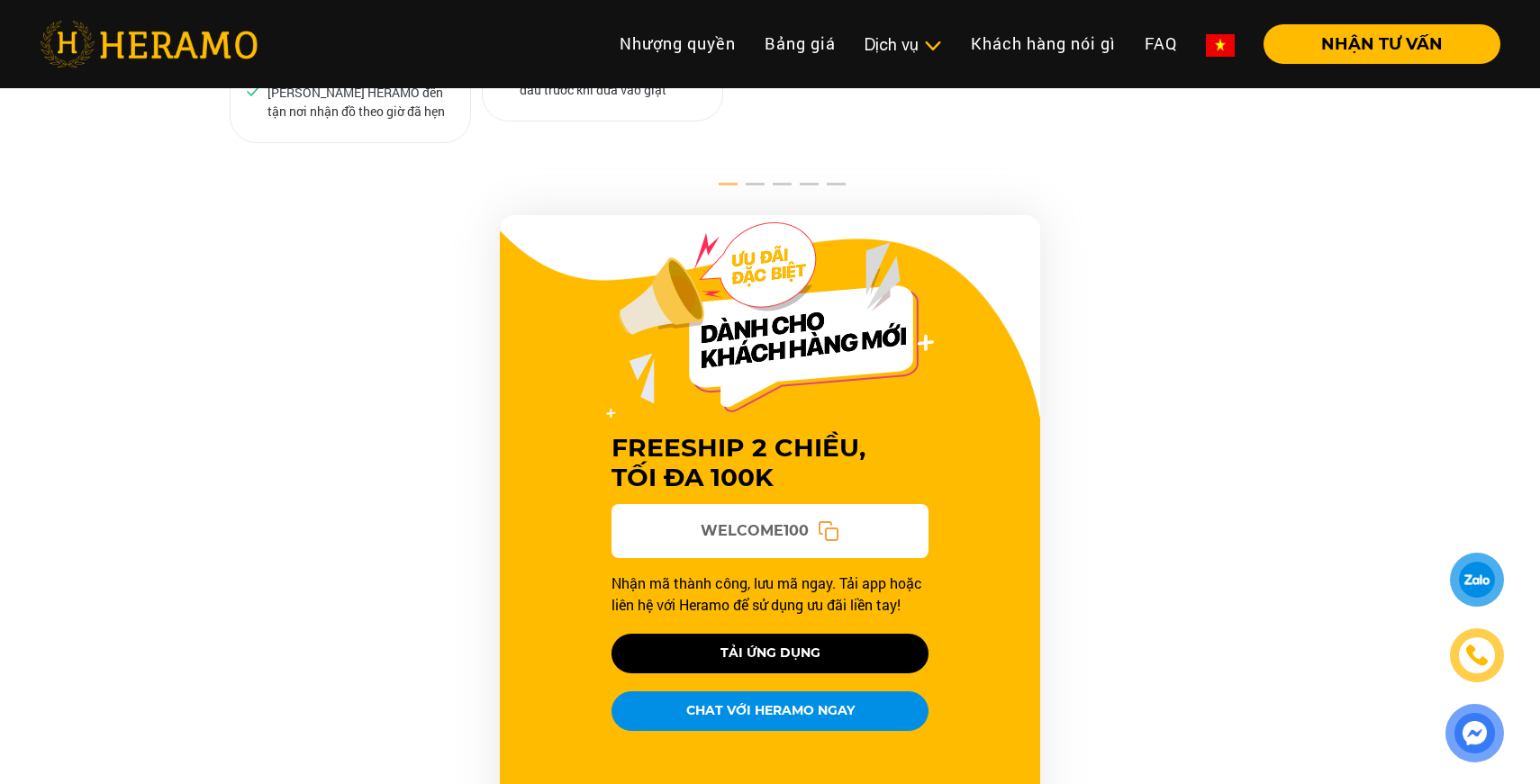
scroll to position [1396, 0]
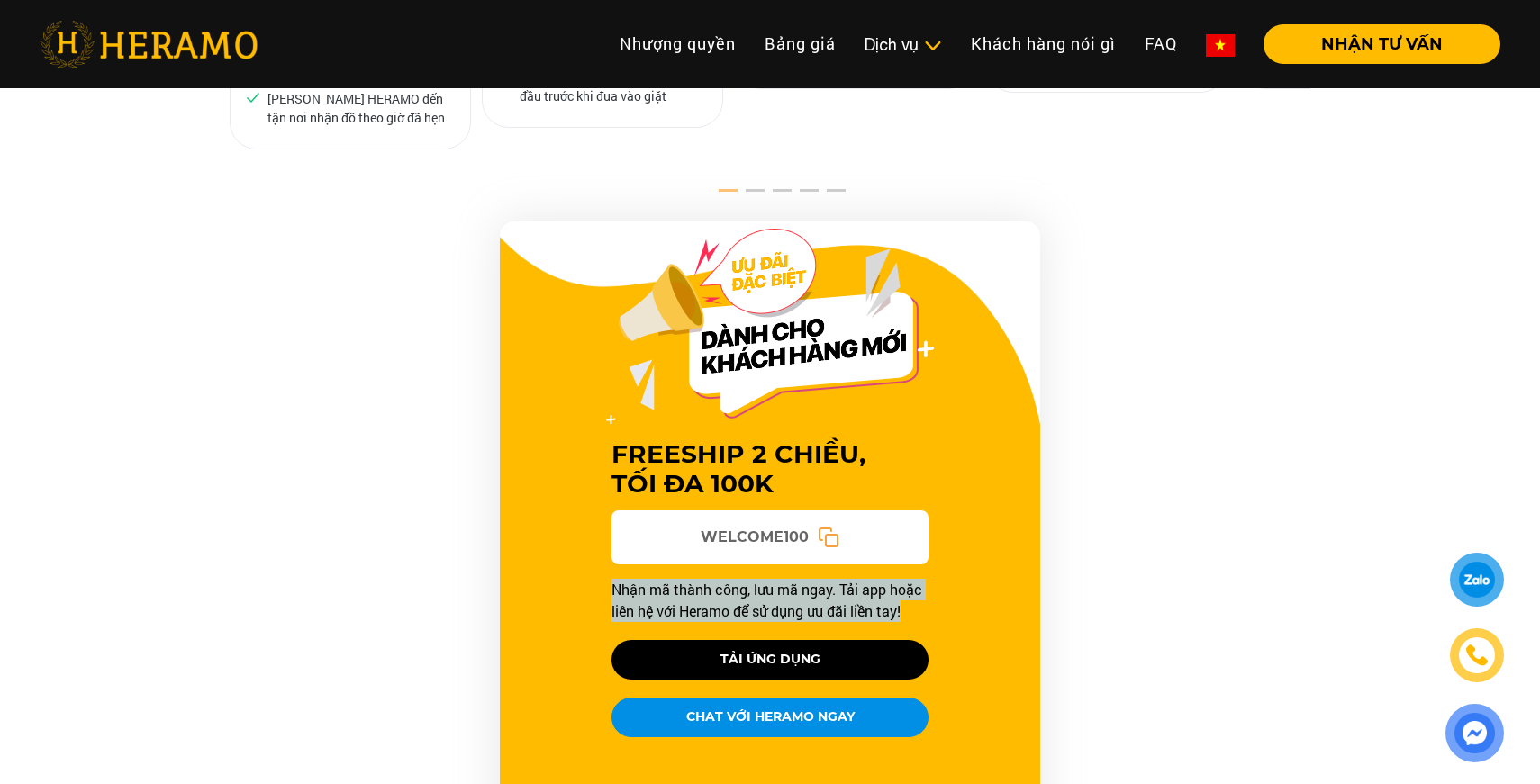
drag, startPoint x: 908, startPoint y: 542, endPoint x: 586, endPoint y: 513, distance: 323.3
click at [586, 513] on div "FREESHIP 2 CHIỀU, TỐI ĐA 100K WELCOME100 Nhận mã thành công, lưu mã ngay. Tải a…" at bounding box center [770, 546] width 540 height 649
copy p "Nhận mã thành công, lưu mã ngay. Tải app hoặc liên hệ với Heramo để sử dụng ưu …"
click at [1071, 530] on div "FREESHIP 2 CHIỀU, TỐI ĐA 100K WELCOME100 Nhận mã thành công, lưu mã ngay. Tải a…" at bounding box center [770, 546] width 1081 height 649
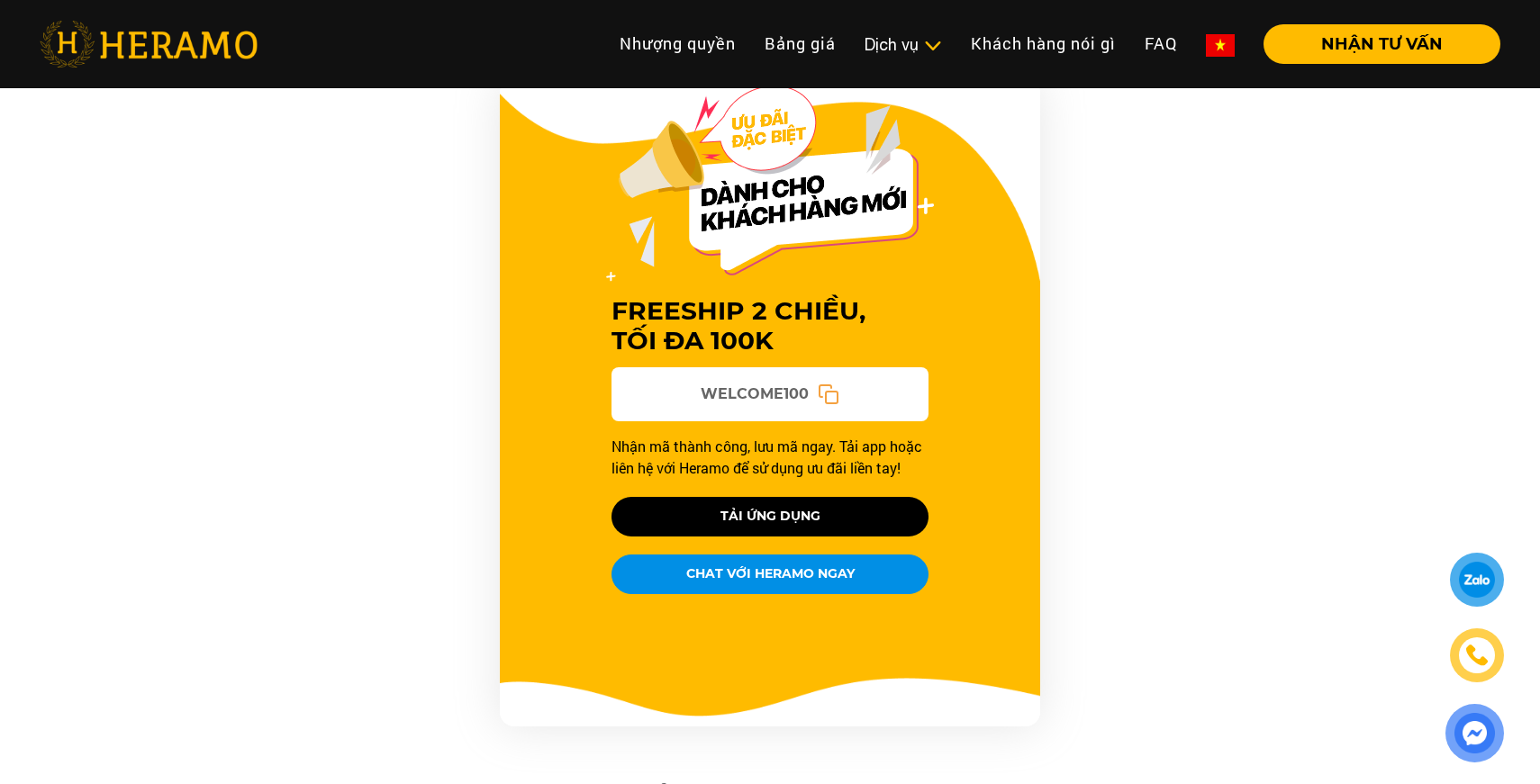
scroll to position [1351, 0]
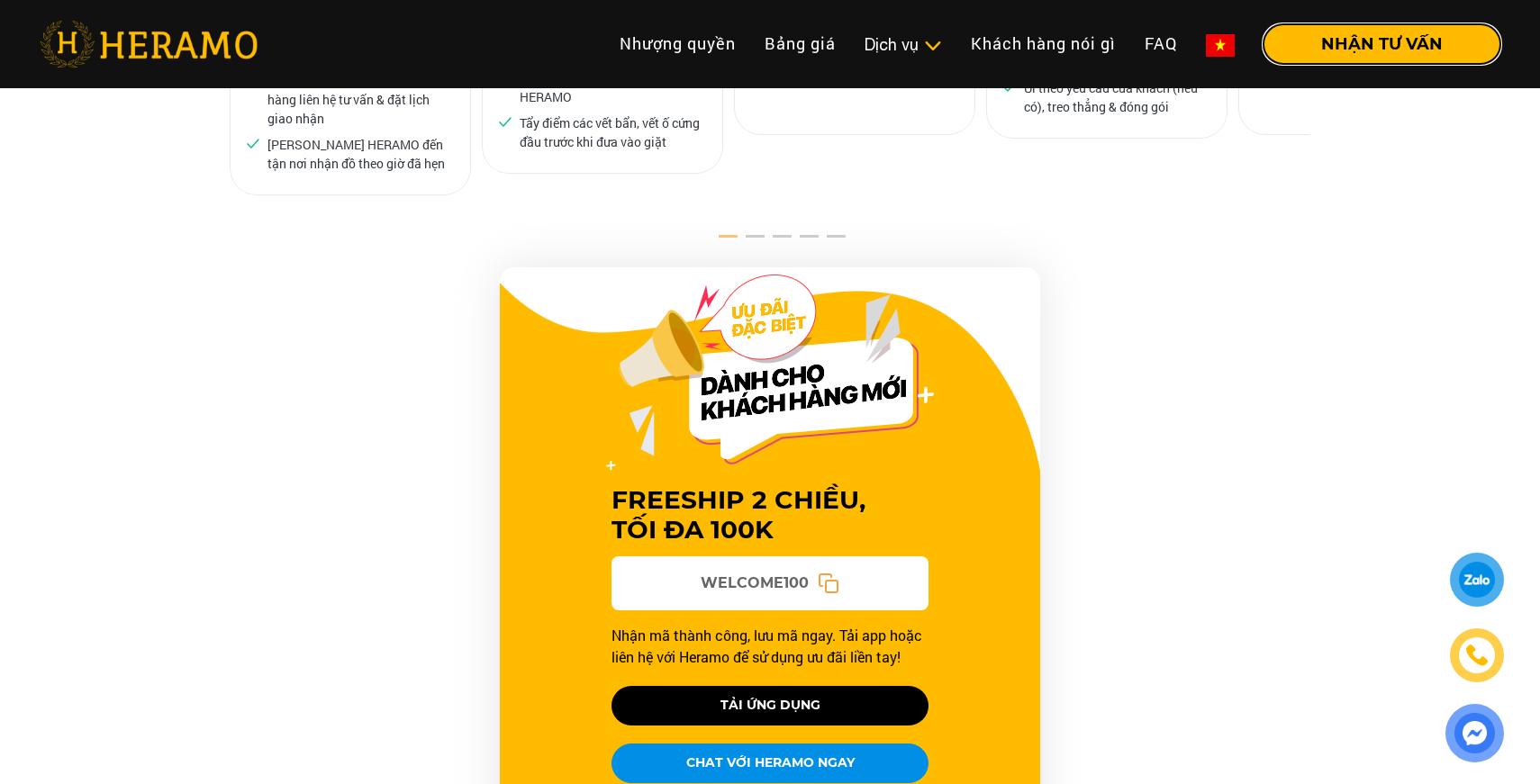
click at [1299, 45] on button "NHẬN TƯ VẤN" at bounding box center [1381, 44] width 237 height 40
